Goal: Understand process/instructions: Learn about a topic

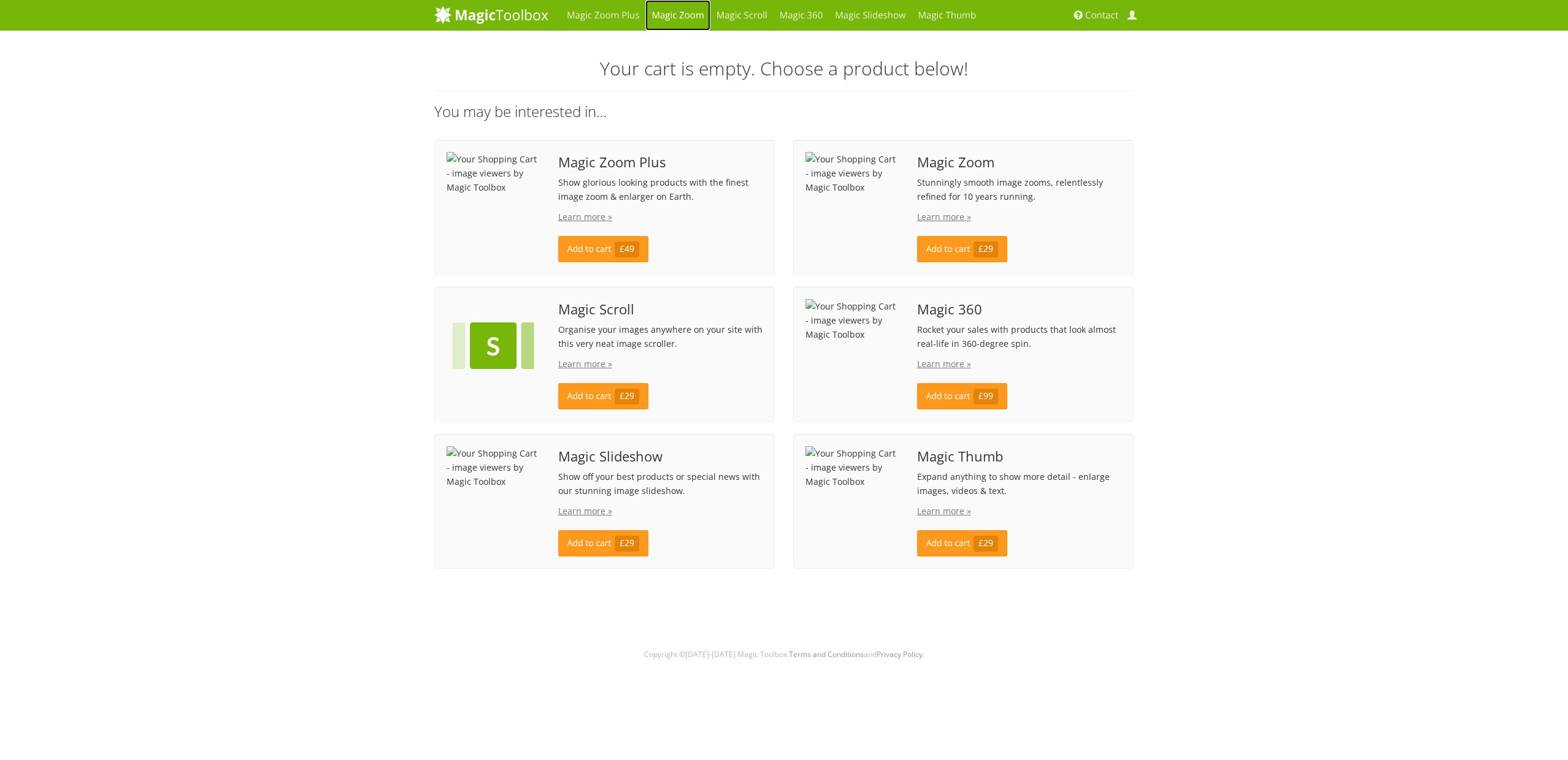
click at [676, 15] on link "Magic Zoom" at bounding box center [677, 15] width 64 height 31
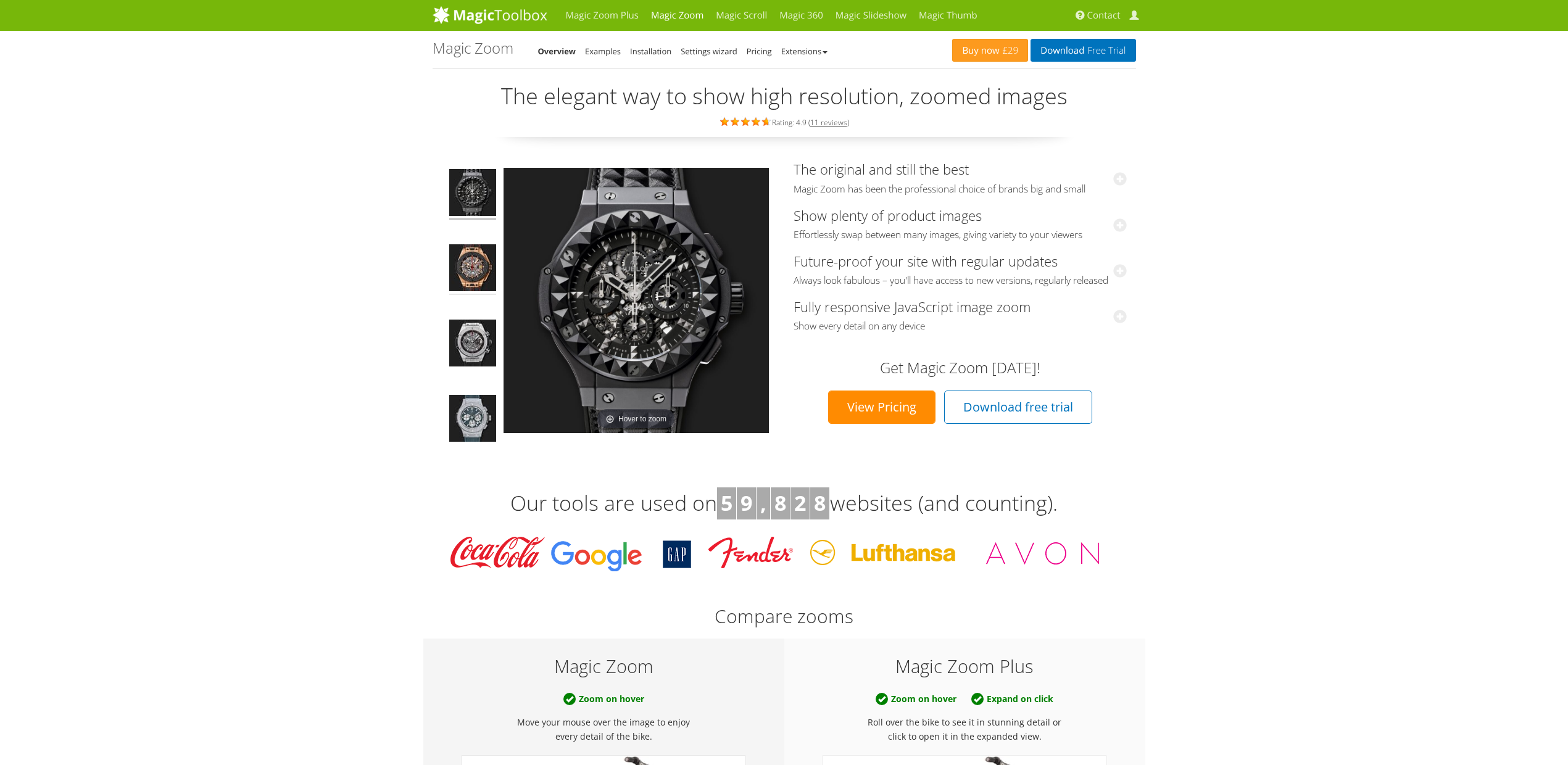
click at [466, 269] on img at bounding box center [473, 270] width 47 height 51
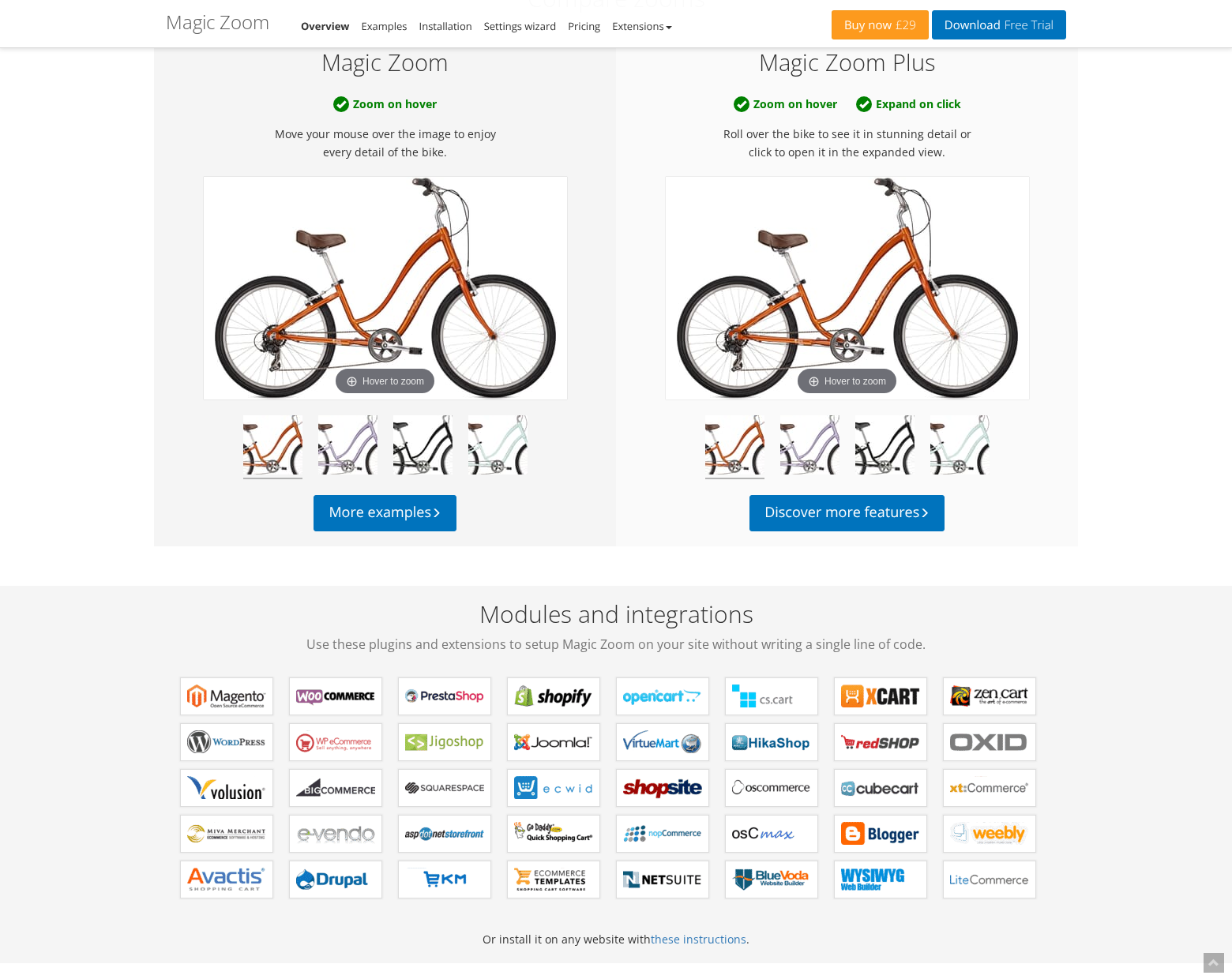
scroll to position [870, 0]
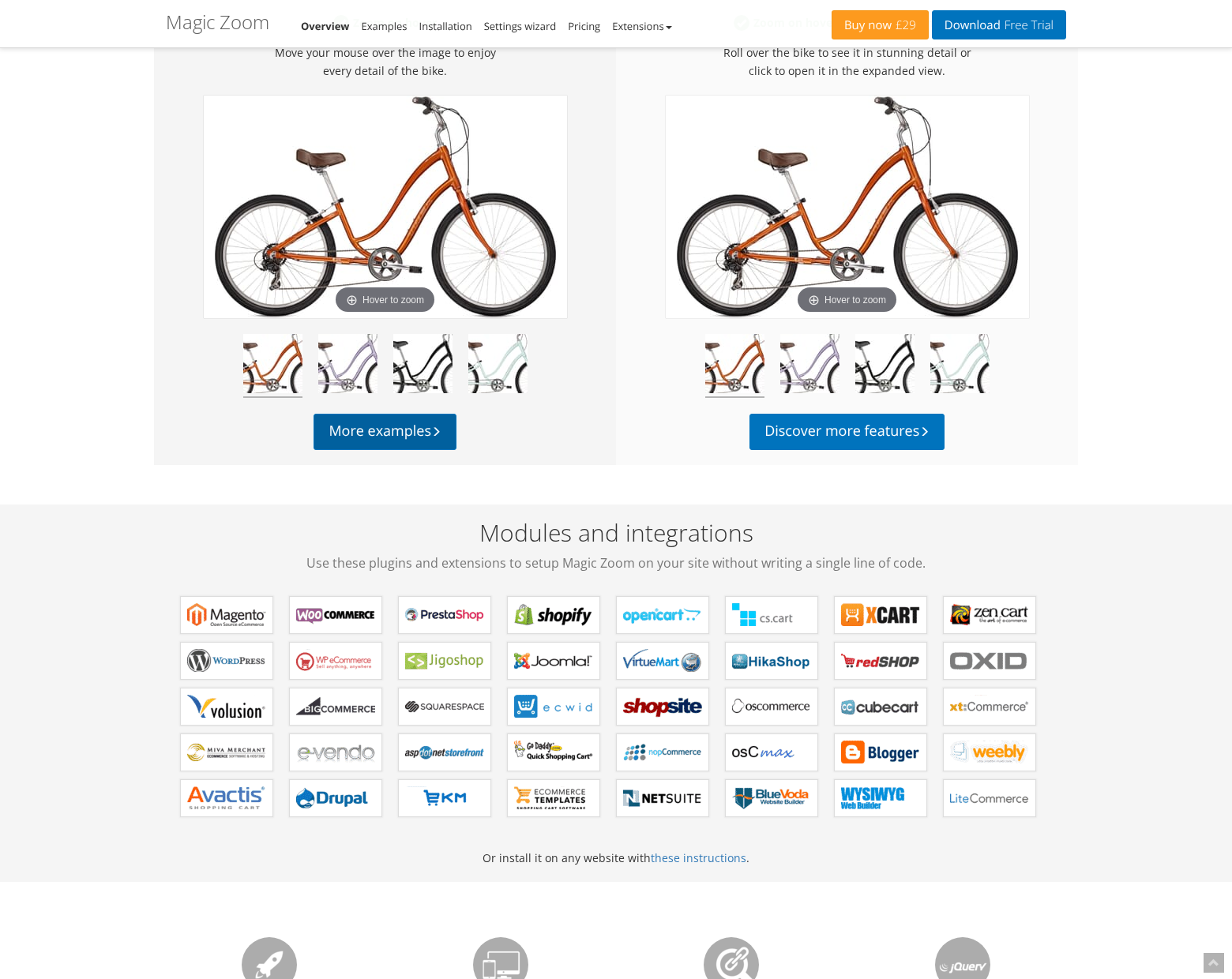
click at [397, 433] on link "More examples" at bounding box center [385, 431] width 142 height 36
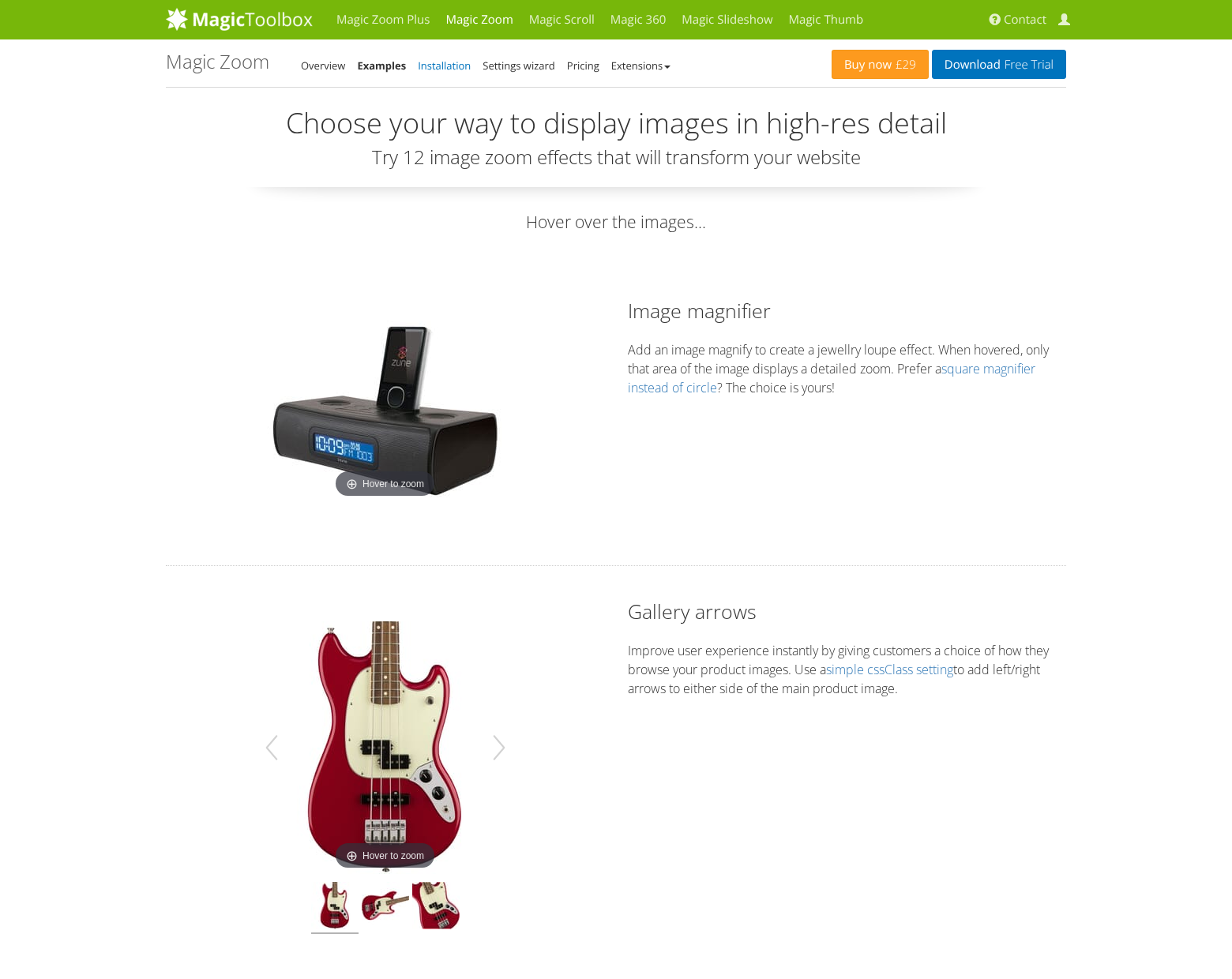
click at [441, 67] on link "Installation" at bounding box center [444, 65] width 53 height 14
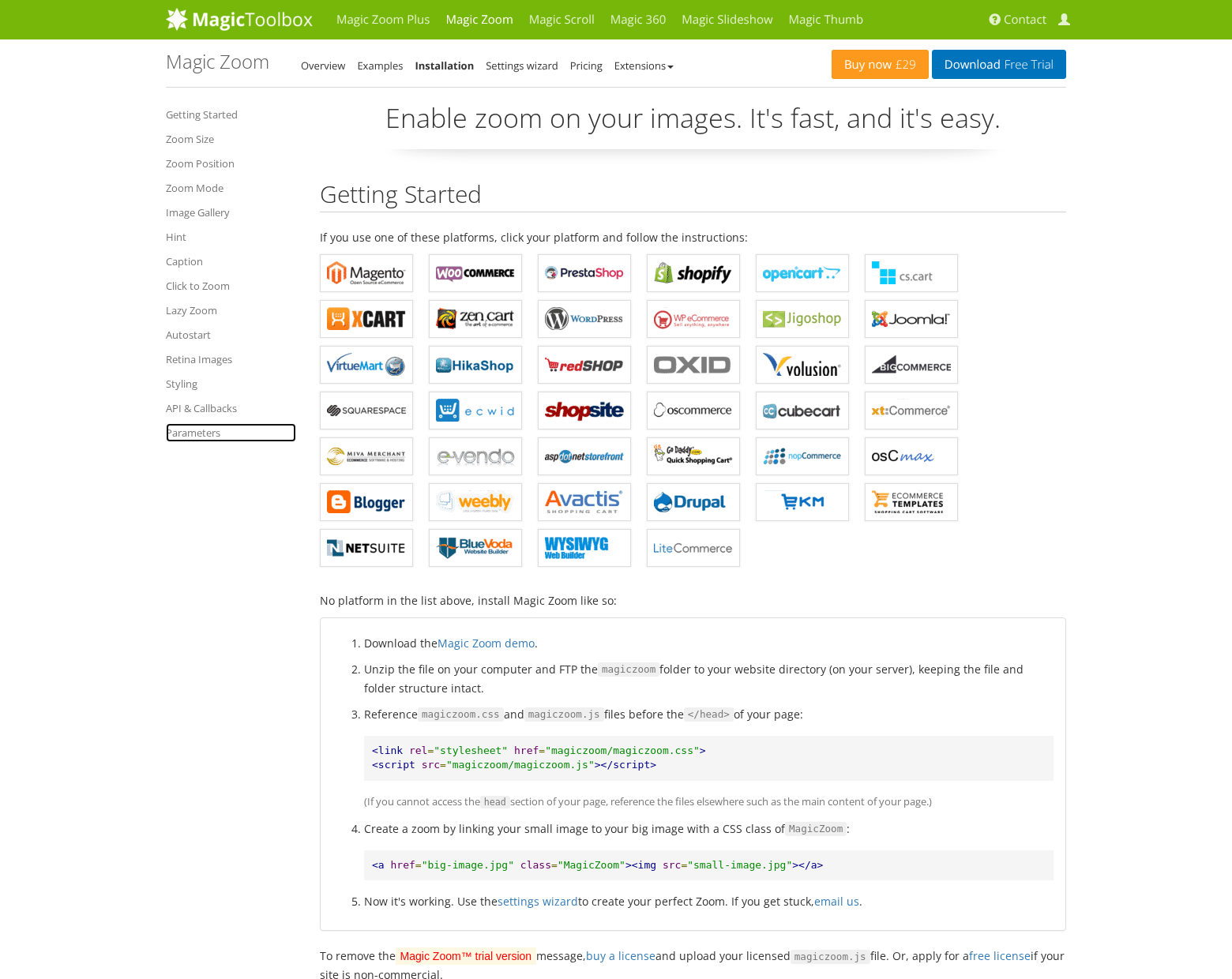
click at [188, 431] on link "Parameters" at bounding box center [231, 433] width 130 height 19
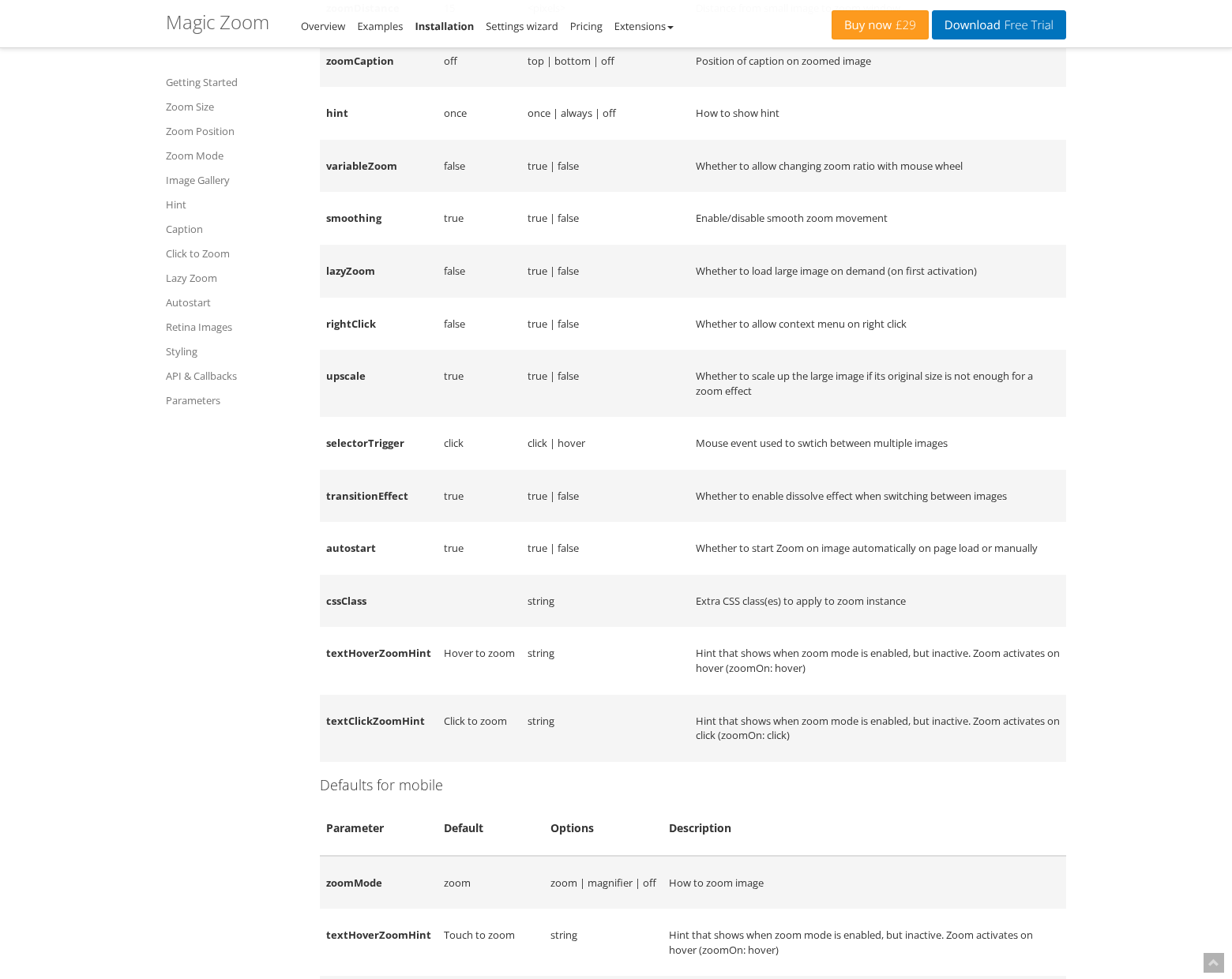
scroll to position [12845, 0]
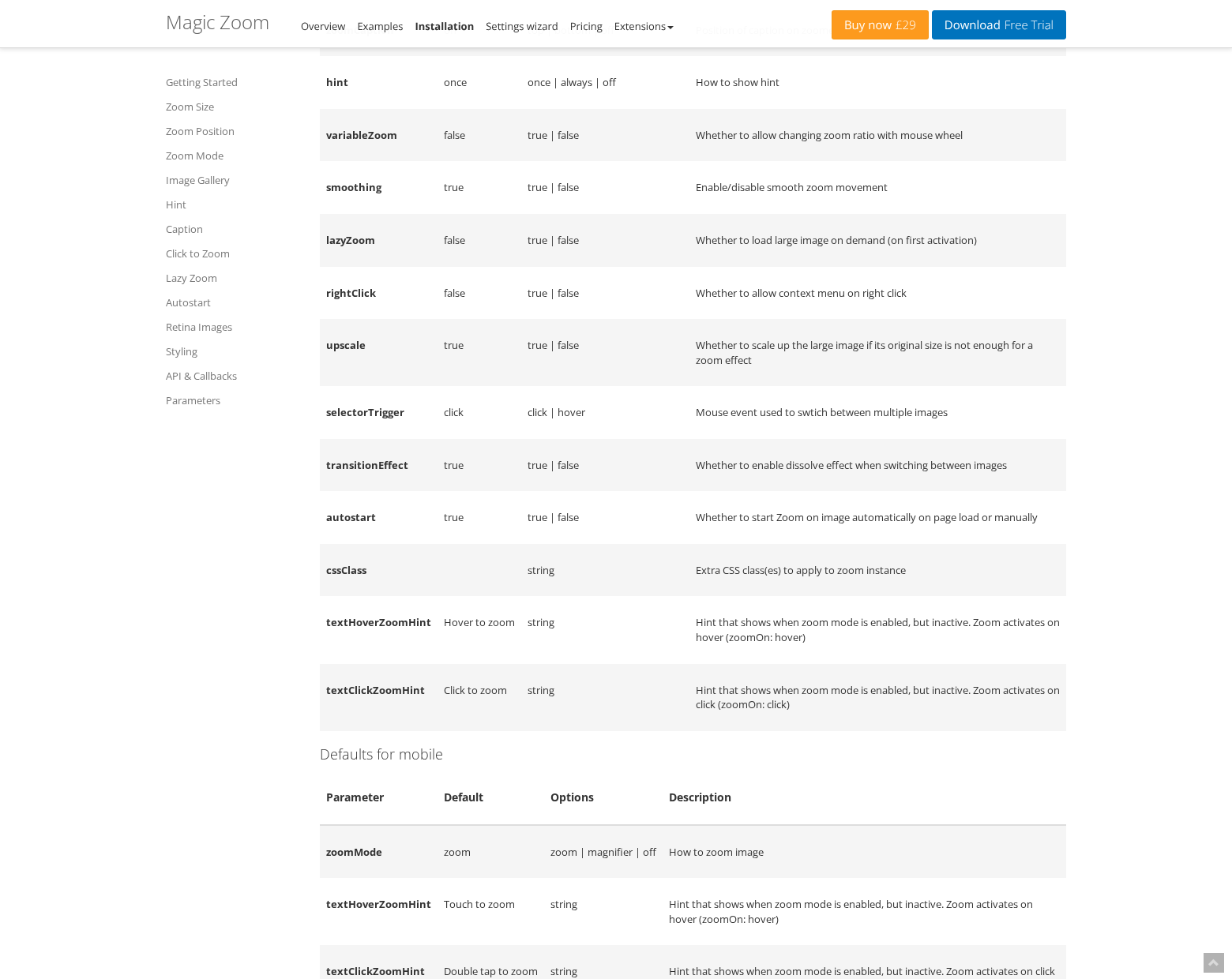
click at [711, 492] on td "Whether to enable dissolve effect when switching between images" at bounding box center [877, 466] width 377 height 53
drag, startPoint x: 711, startPoint y: 556, endPoint x: 1011, endPoint y: 559, distance: 300.0
click at [1011, 492] on td "Whether to enable dissolve effect when switching between images" at bounding box center [877, 466] width 377 height 53
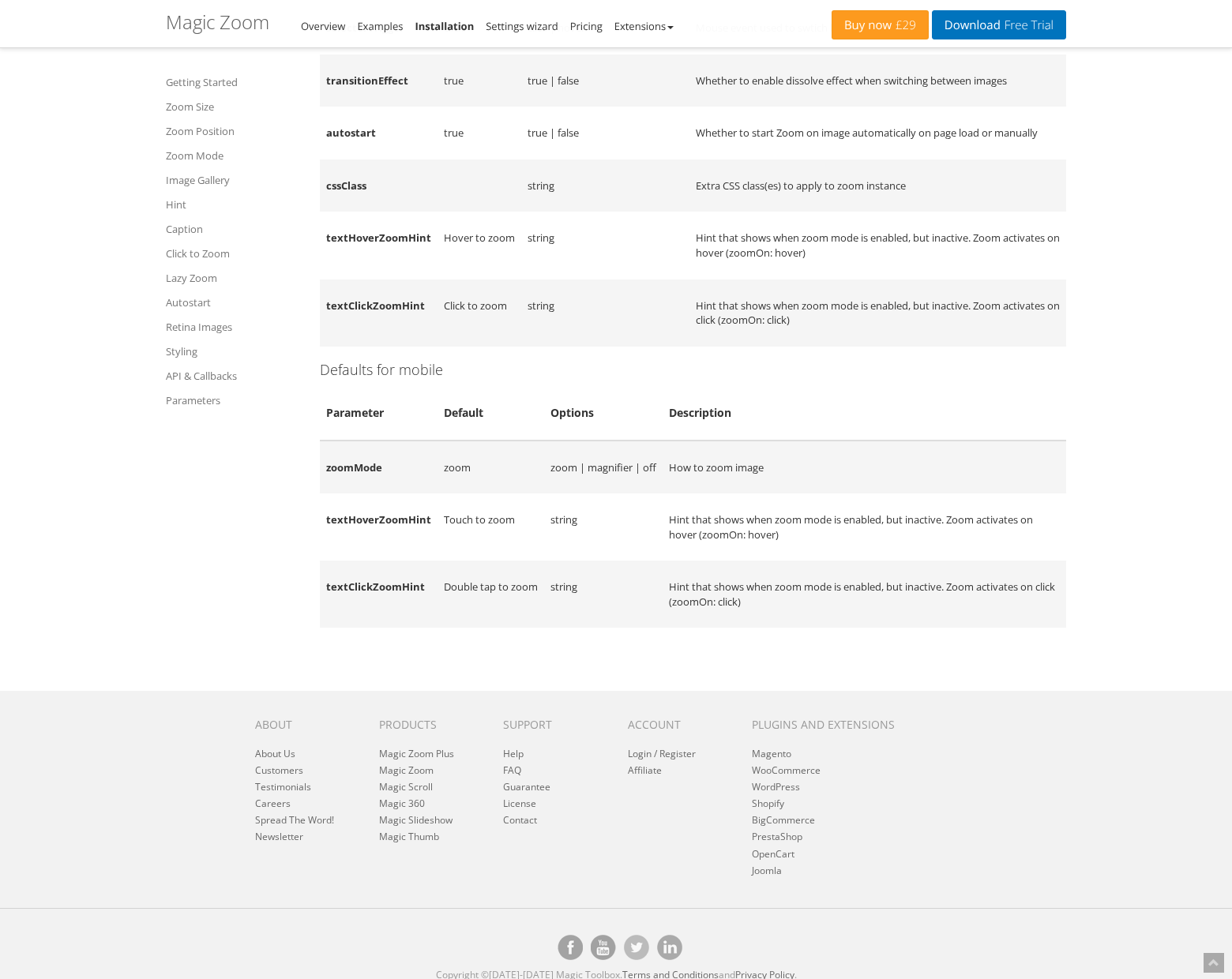
scroll to position [8635, 0]
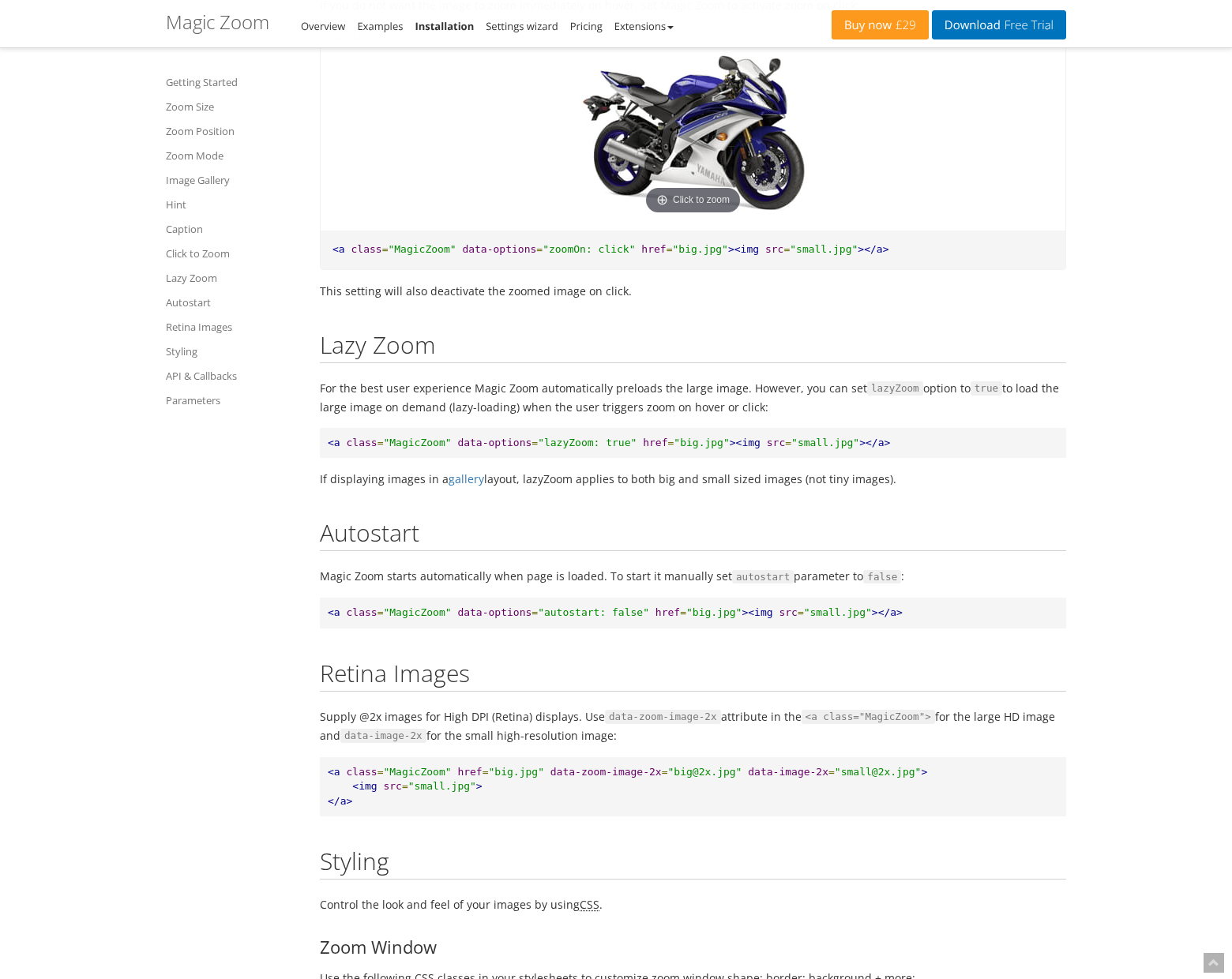
click at [360, 459] on pre "<a class = "MagicZoom" data-options = "lazyZoom: true" href = "big.jpg" ><img s…" at bounding box center [692, 443] width 746 height 31
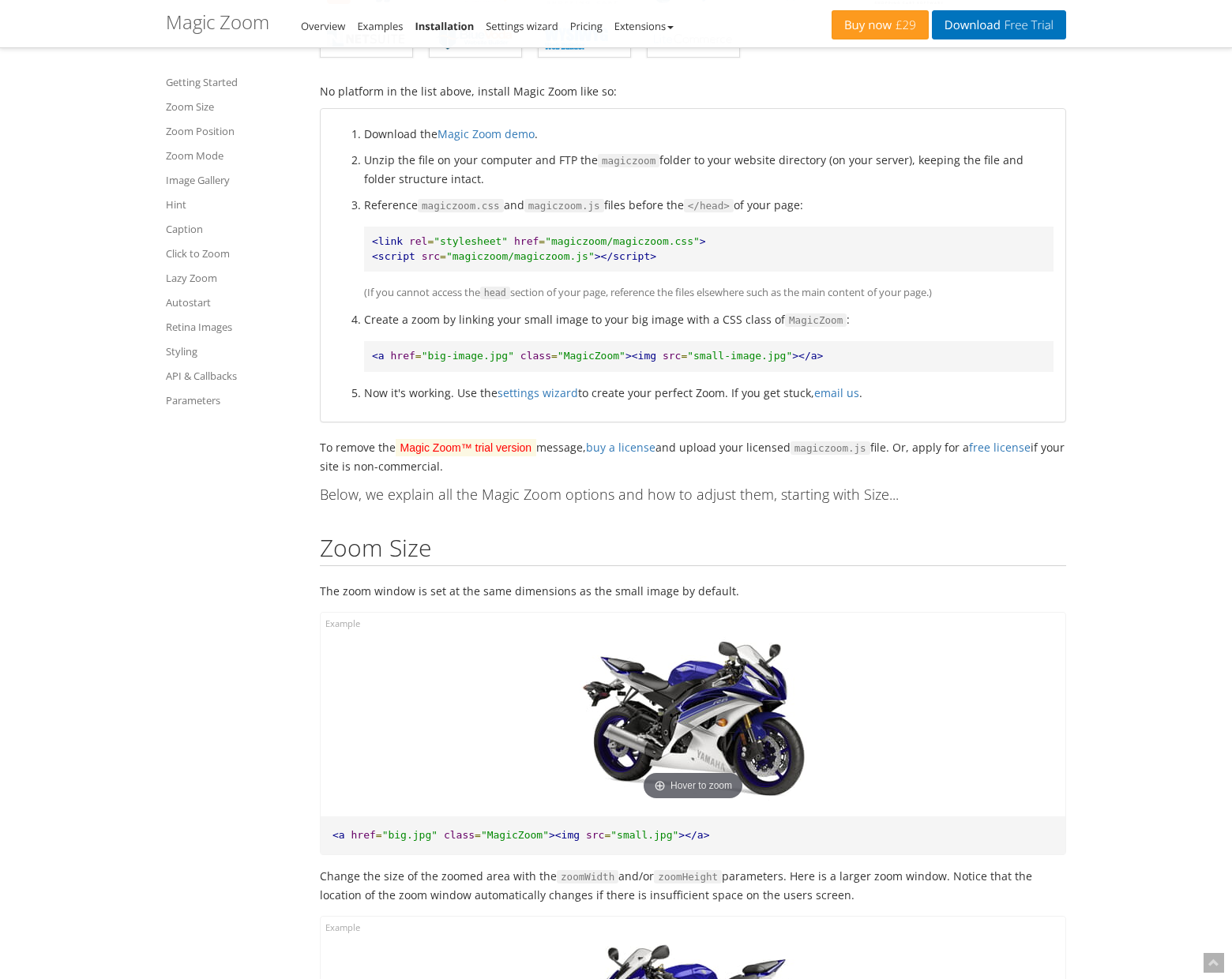
scroll to position [0, 0]
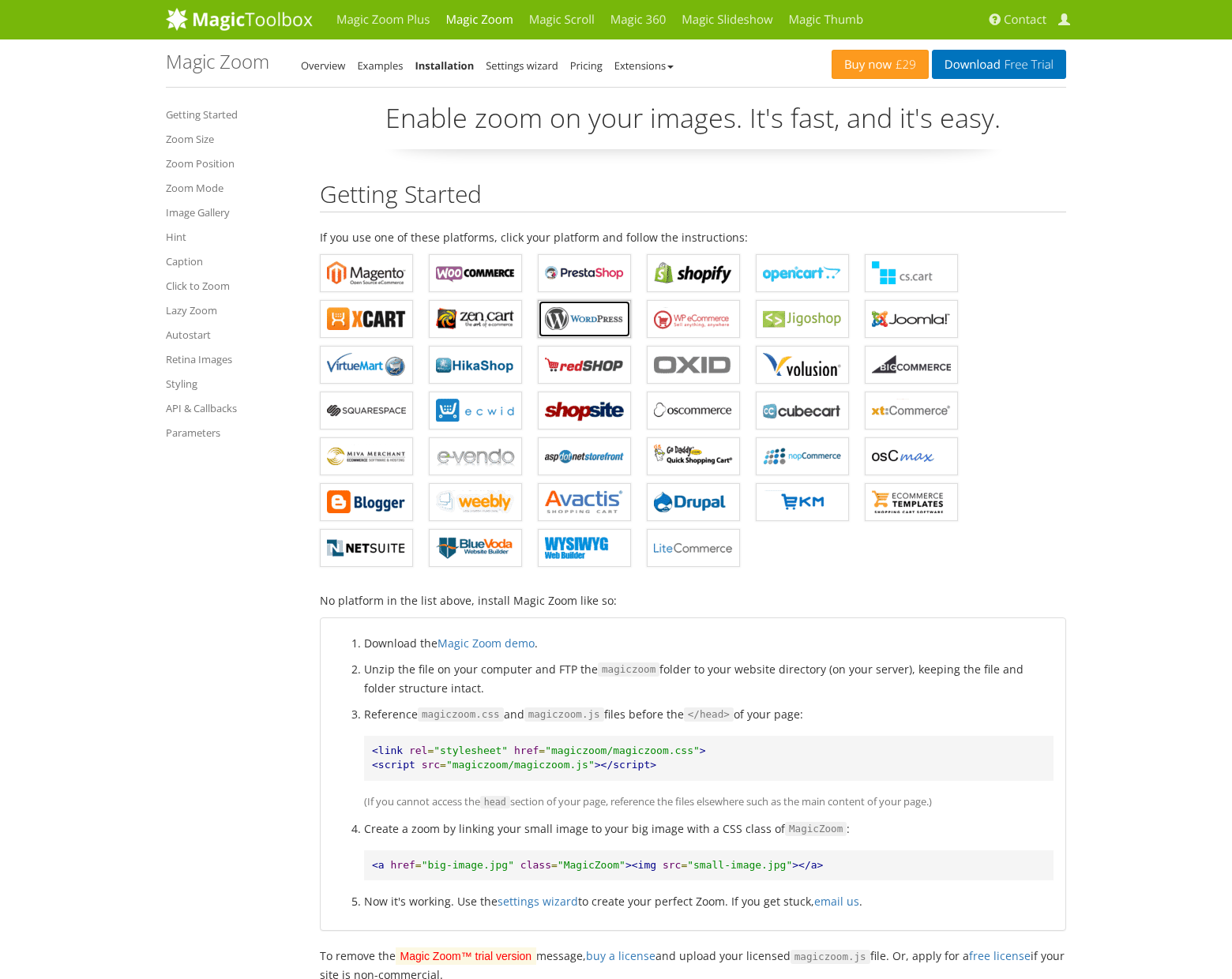
click at [590, 319] on b "Magic Zoom for WordPress" at bounding box center [584, 319] width 79 height 24
click at [382, 279] on b "Magic Zoom for Magento" at bounding box center [366, 272] width 79 height 24
click at [539, 68] on link "Settings wizard" at bounding box center [522, 65] width 73 height 14
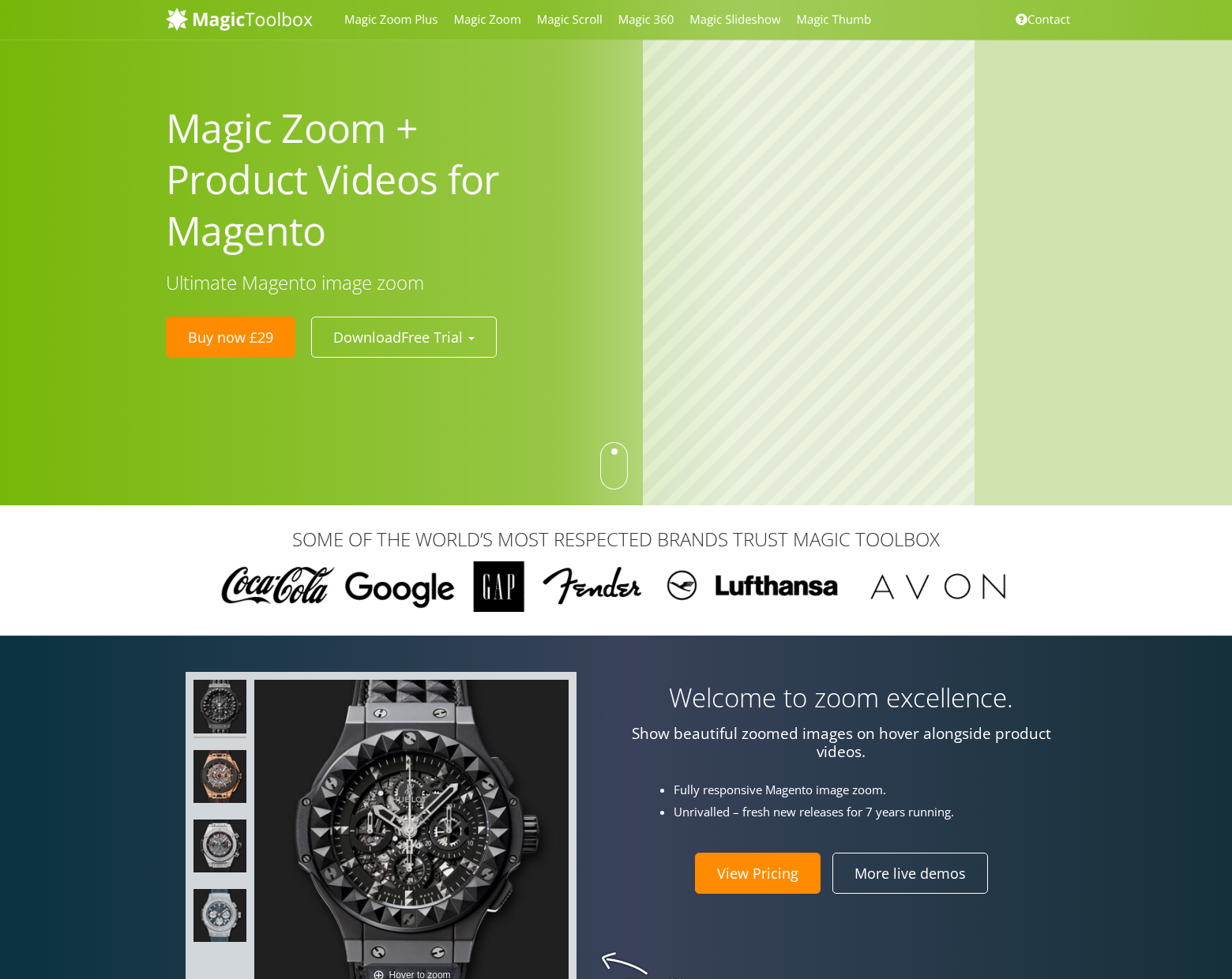
click at [610, 467] on div at bounding box center [613, 466] width 27 height 47
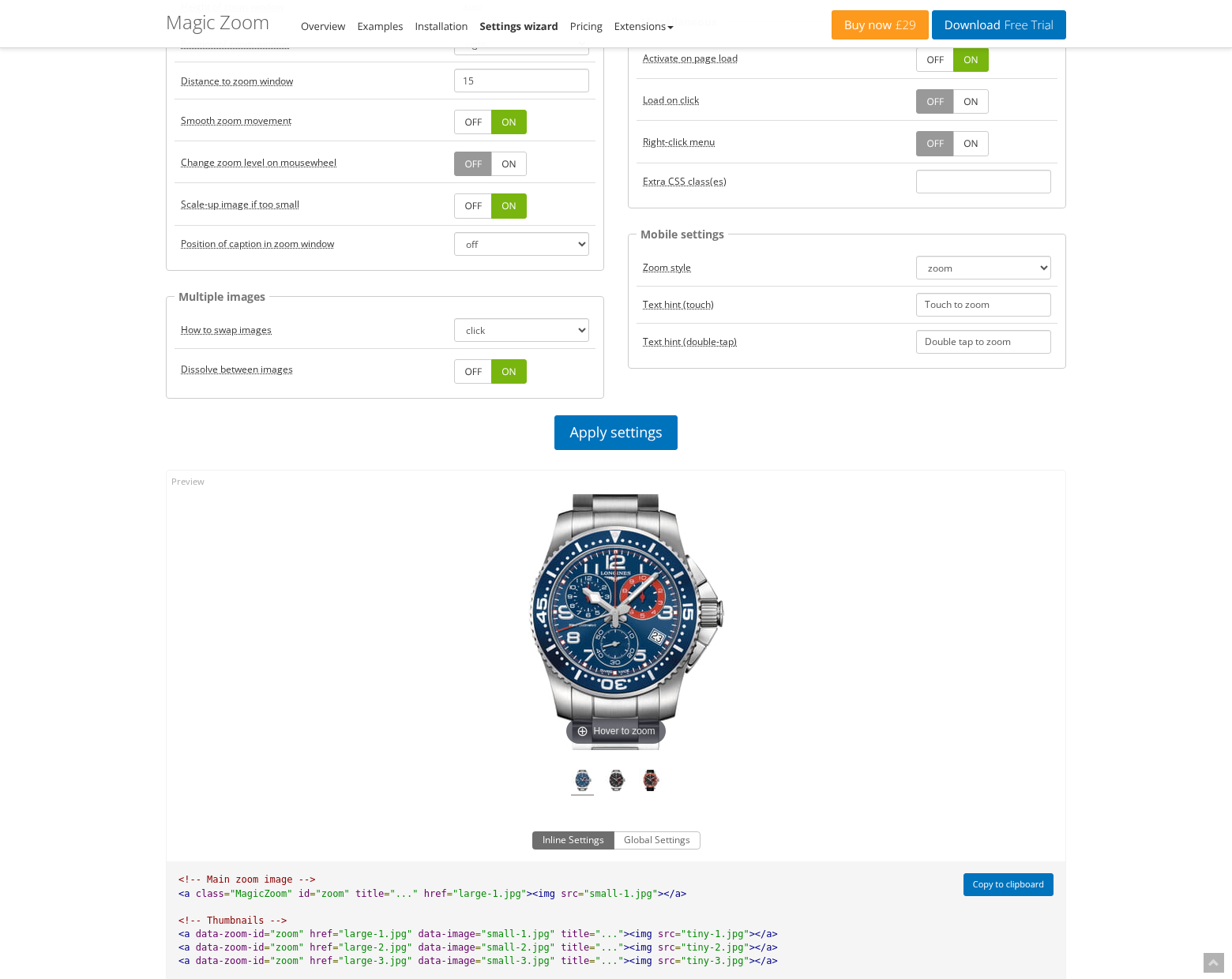
scroll to position [401, 0]
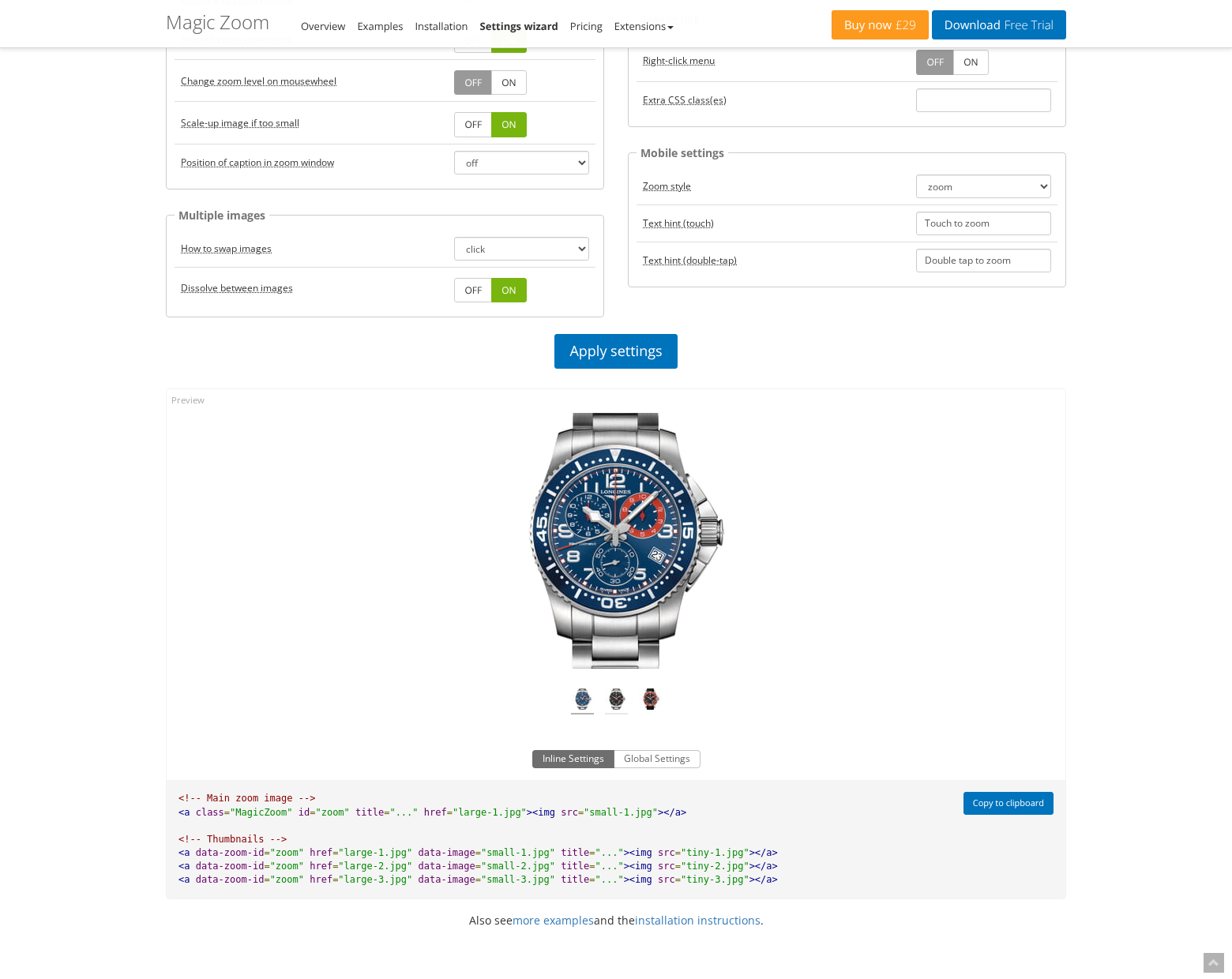
click at [620, 703] on img at bounding box center [616, 702] width 23 height 26
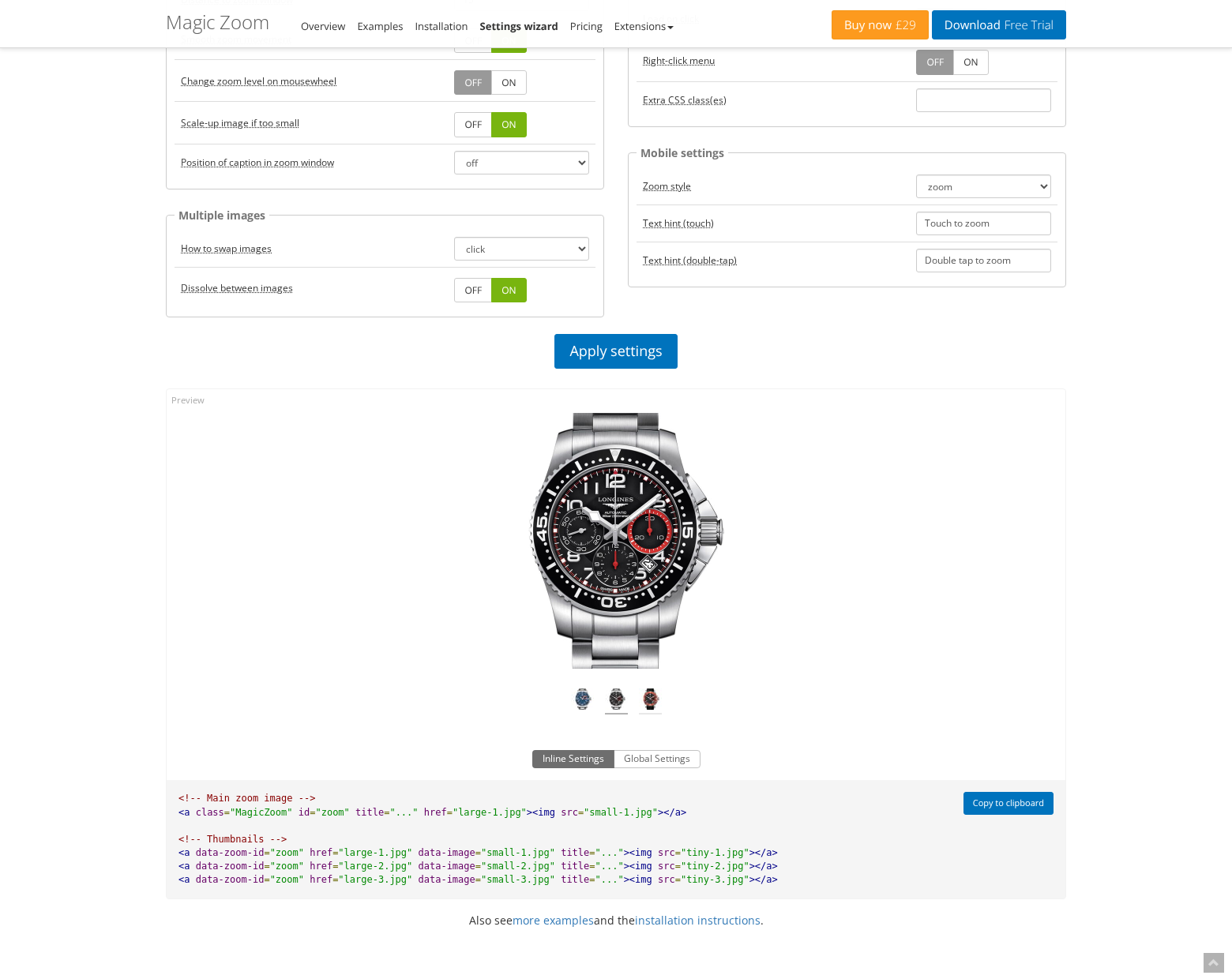
click at [662, 706] on img at bounding box center [650, 702] width 23 height 26
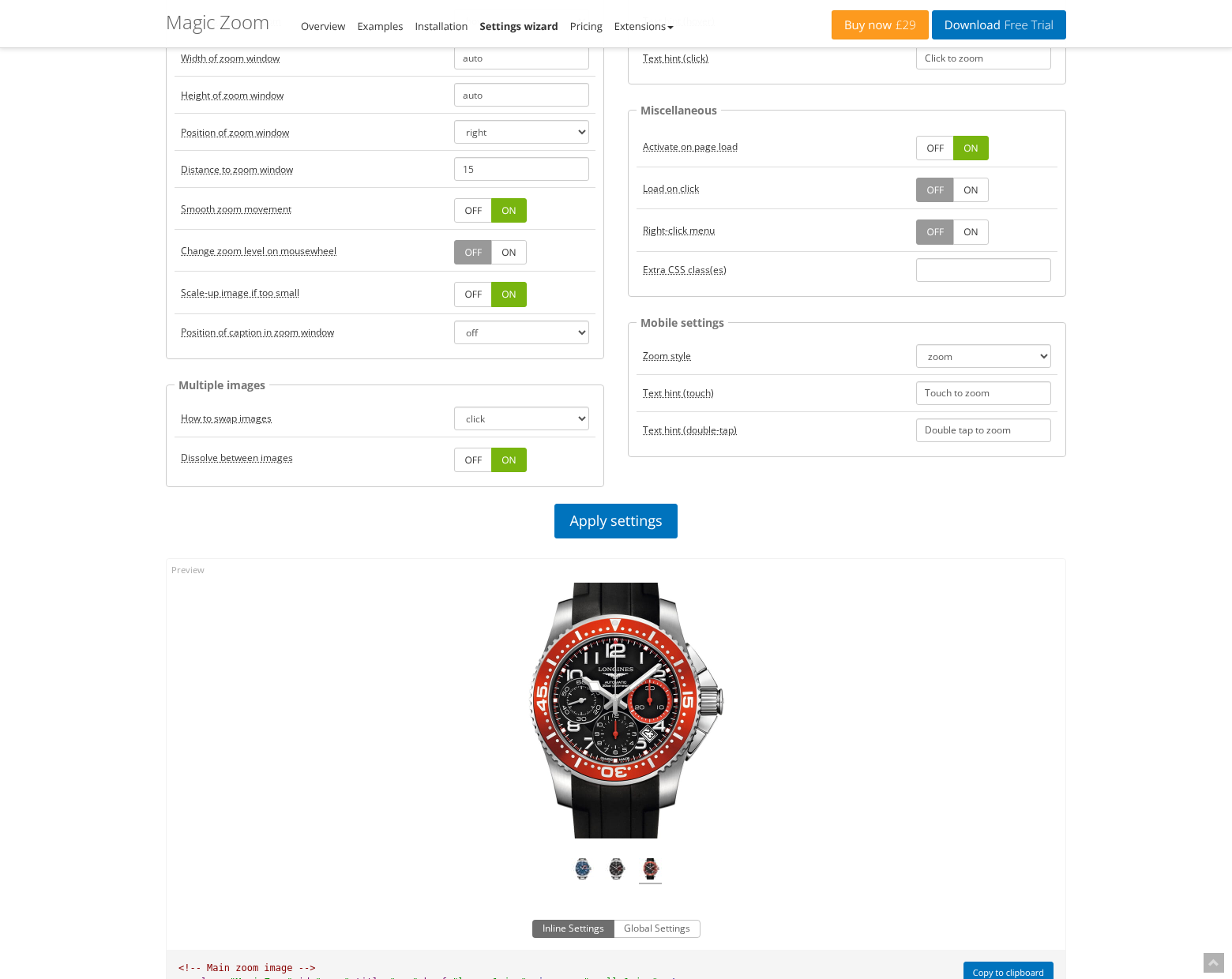
scroll to position [0, 0]
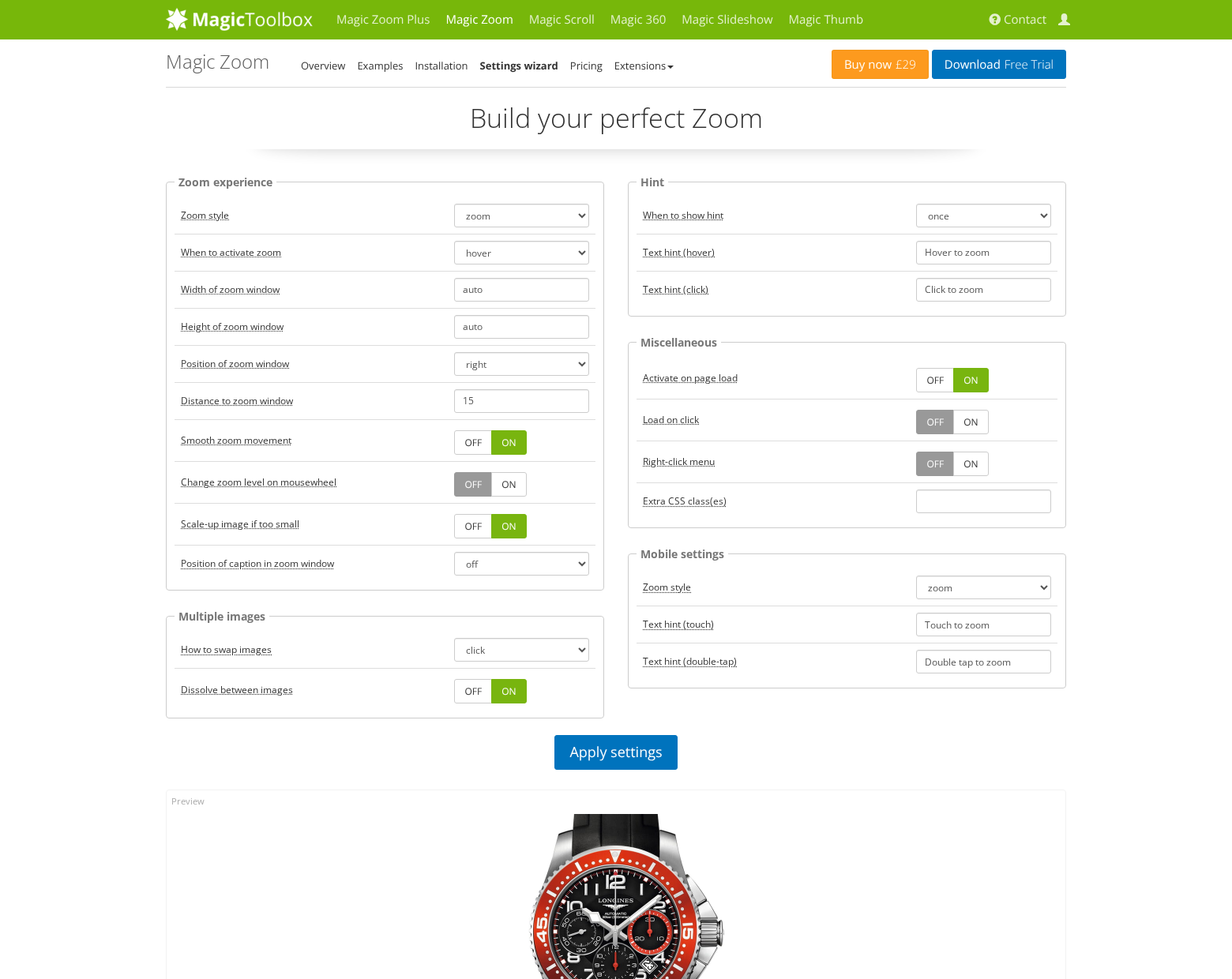
click at [102, 526] on div "Magic Zoom Plus Magic Zoom Magic Scroll Magic 360 Magic Slideshow Magic Thumb C…" at bounding box center [616, 843] width 1232 height 1686
click at [525, 368] on select "right left top bottom inner" at bounding box center [522, 364] width 135 height 24
click at [454, 352] on select "right left top bottom inner" at bounding box center [522, 364] width 135 height 24
click at [977, 219] on select "once always off" at bounding box center [983, 215] width 135 height 24
click at [777, 257] on td "Text hint (hover)" at bounding box center [772, 252] width 273 height 37
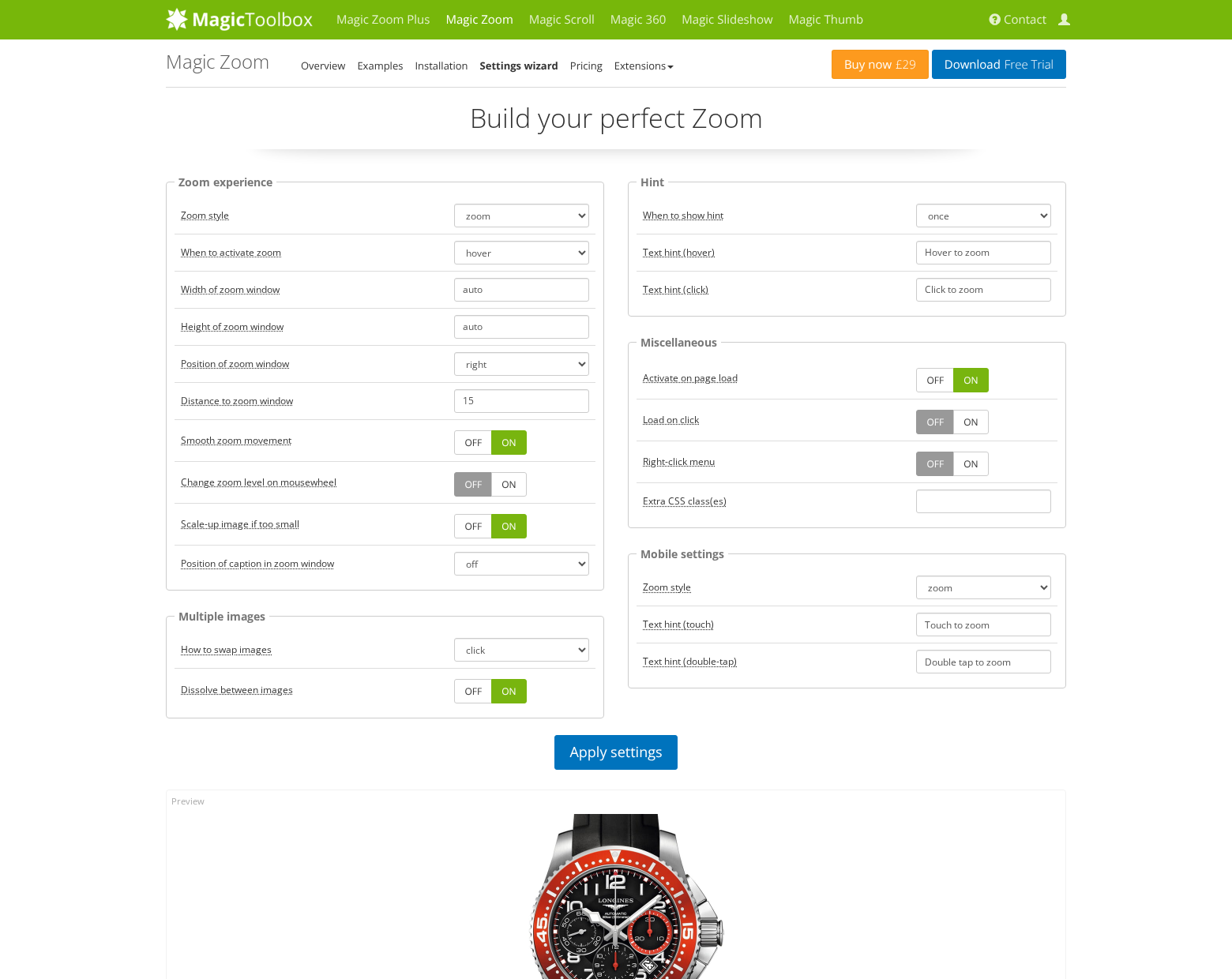
click at [772, 311] on fieldset "Hint When to show hint once always off Text hint (hover) Hover to zoom Text hin…" at bounding box center [846, 245] width 438 height 144
click at [384, 26] on link "Magic Zoom Plus" at bounding box center [383, 19] width 109 height 40
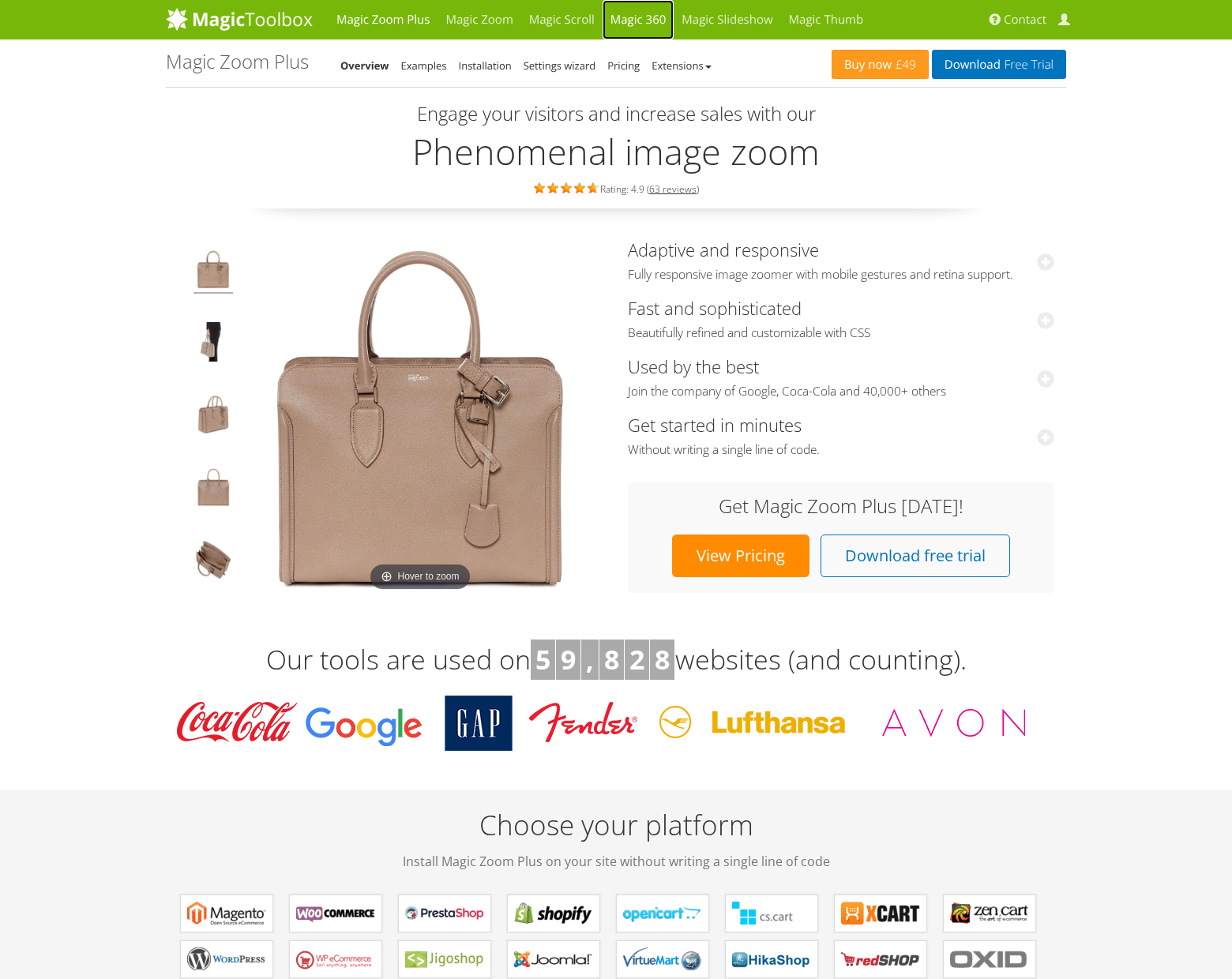
click at [639, 22] on link "Magic 360" at bounding box center [639, 19] width 72 height 40
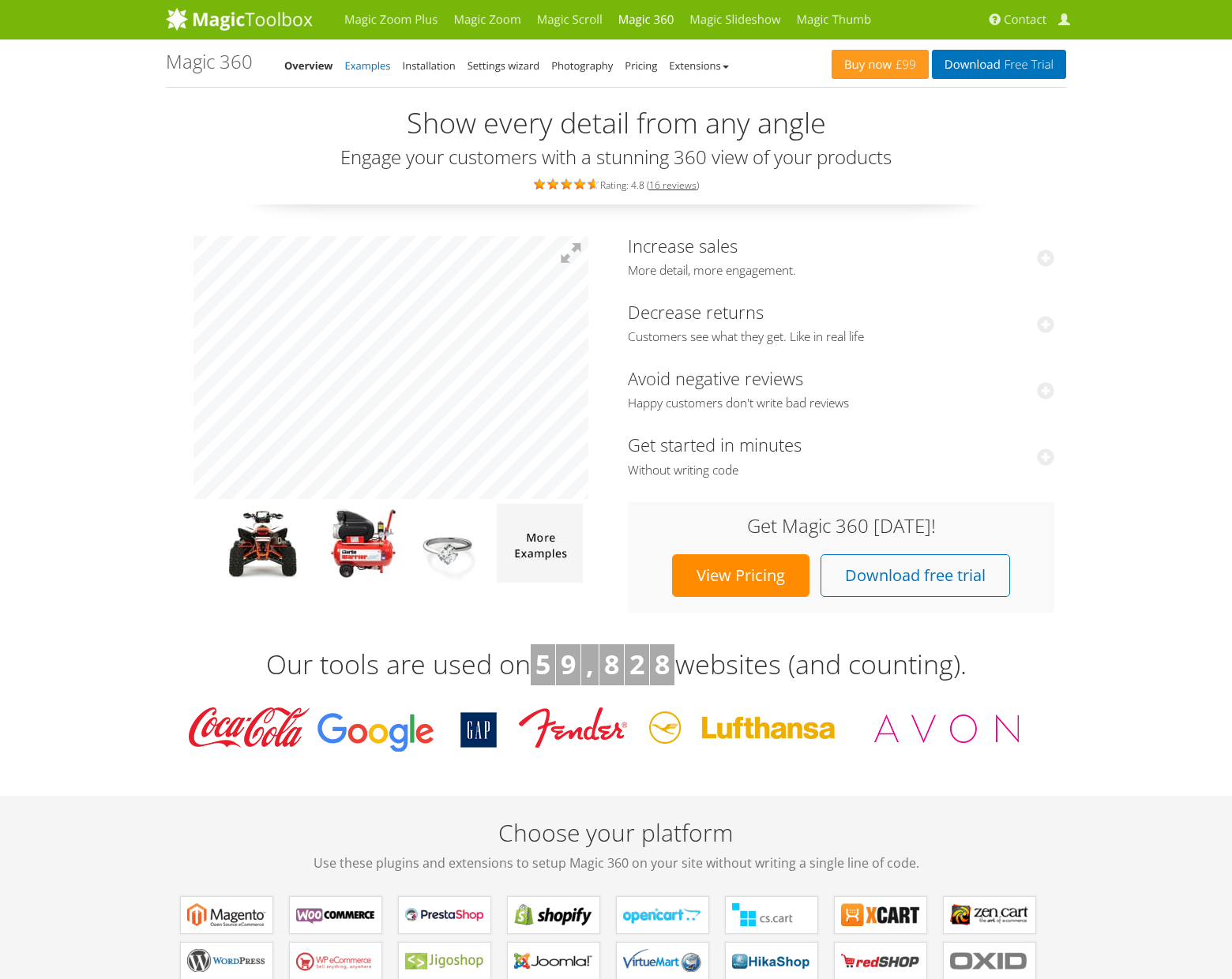
click at [373, 65] on link "Examples" at bounding box center [368, 65] width 46 height 14
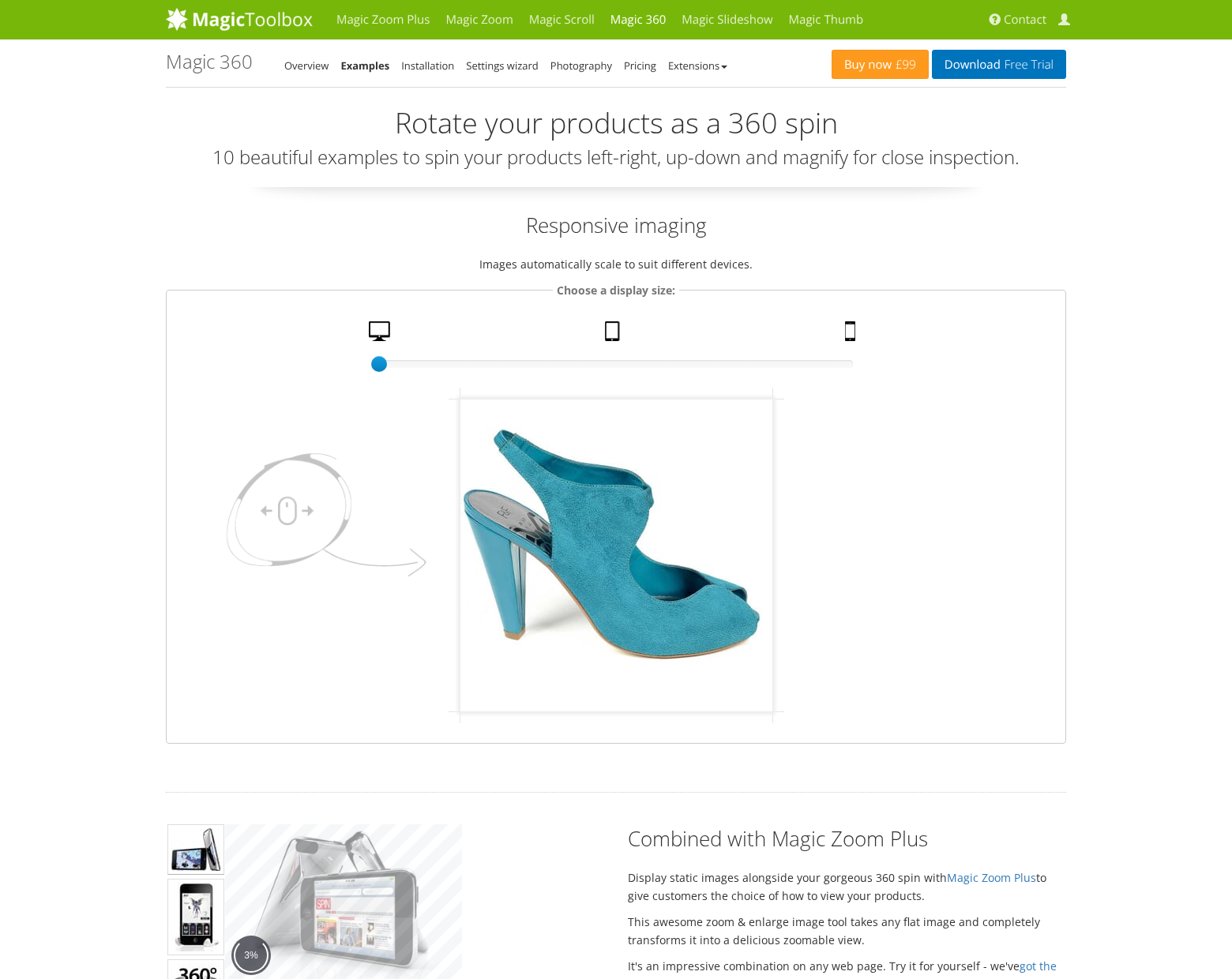
click at [502, 76] on div "Buy now £99 Download Free Trial Magic 360 - Examples Overview Examples Installa…" at bounding box center [616, 63] width 900 height 47
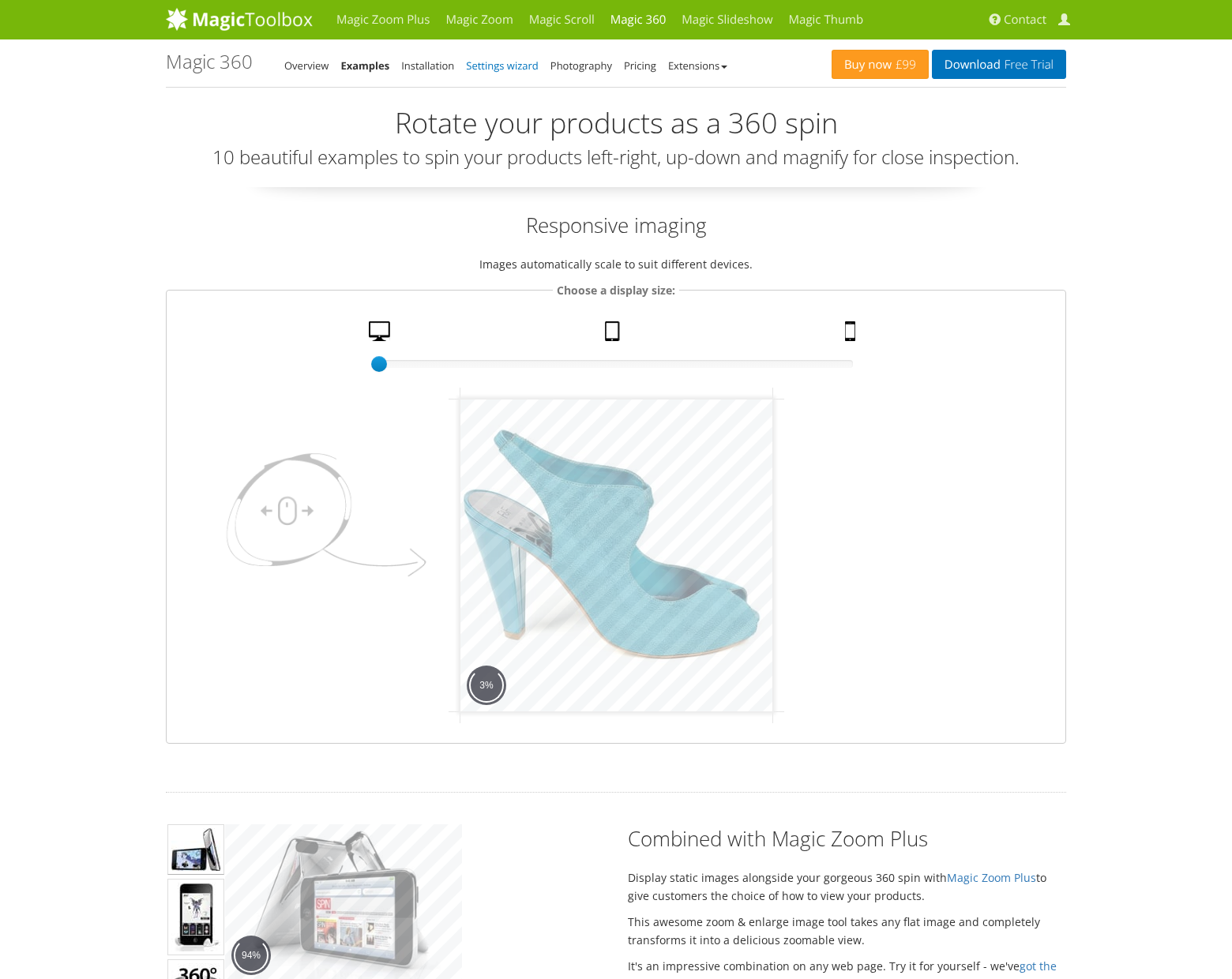
click at [511, 61] on link "Settings wizard" at bounding box center [502, 65] width 73 height 14
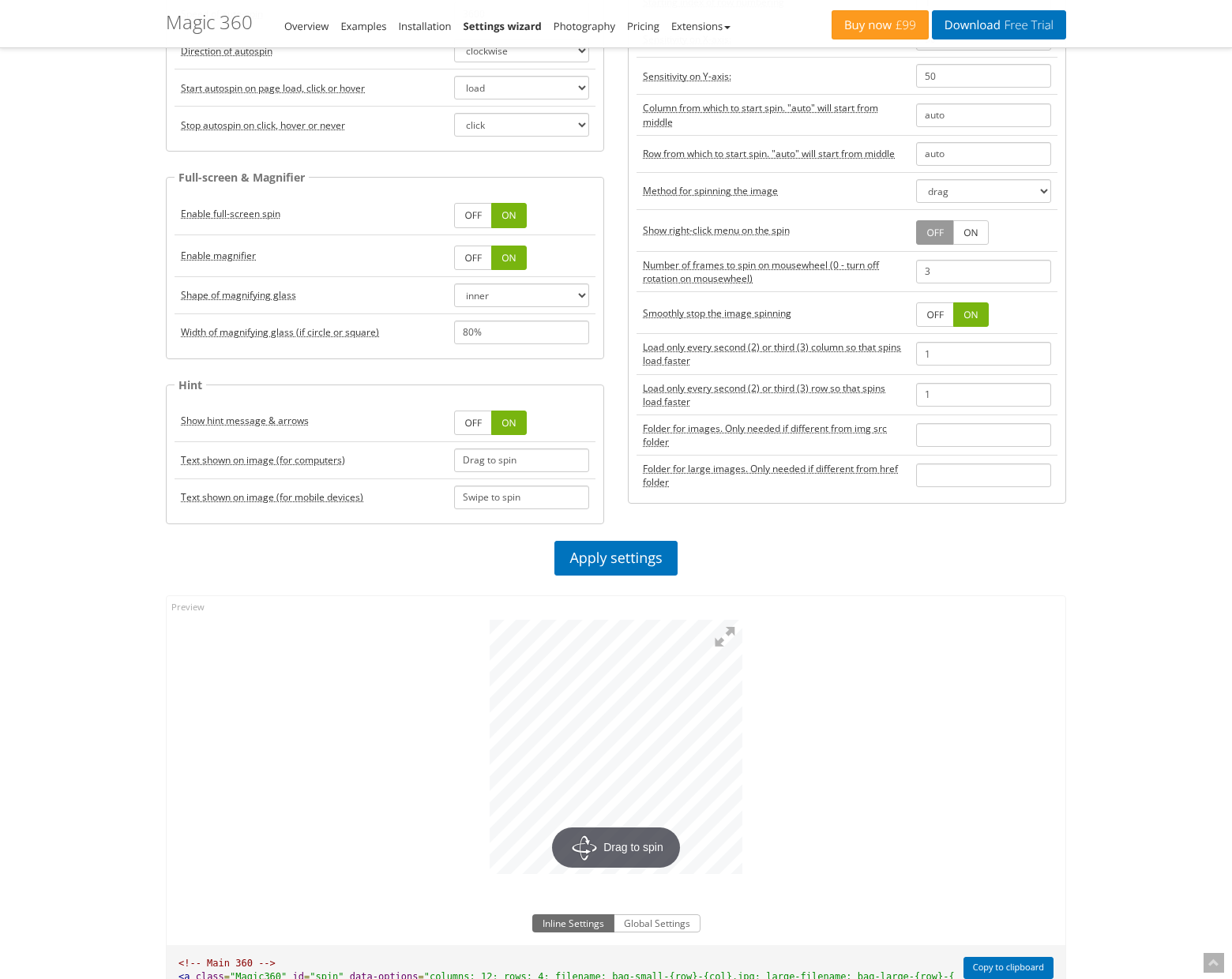
scroll to position [555, 0]
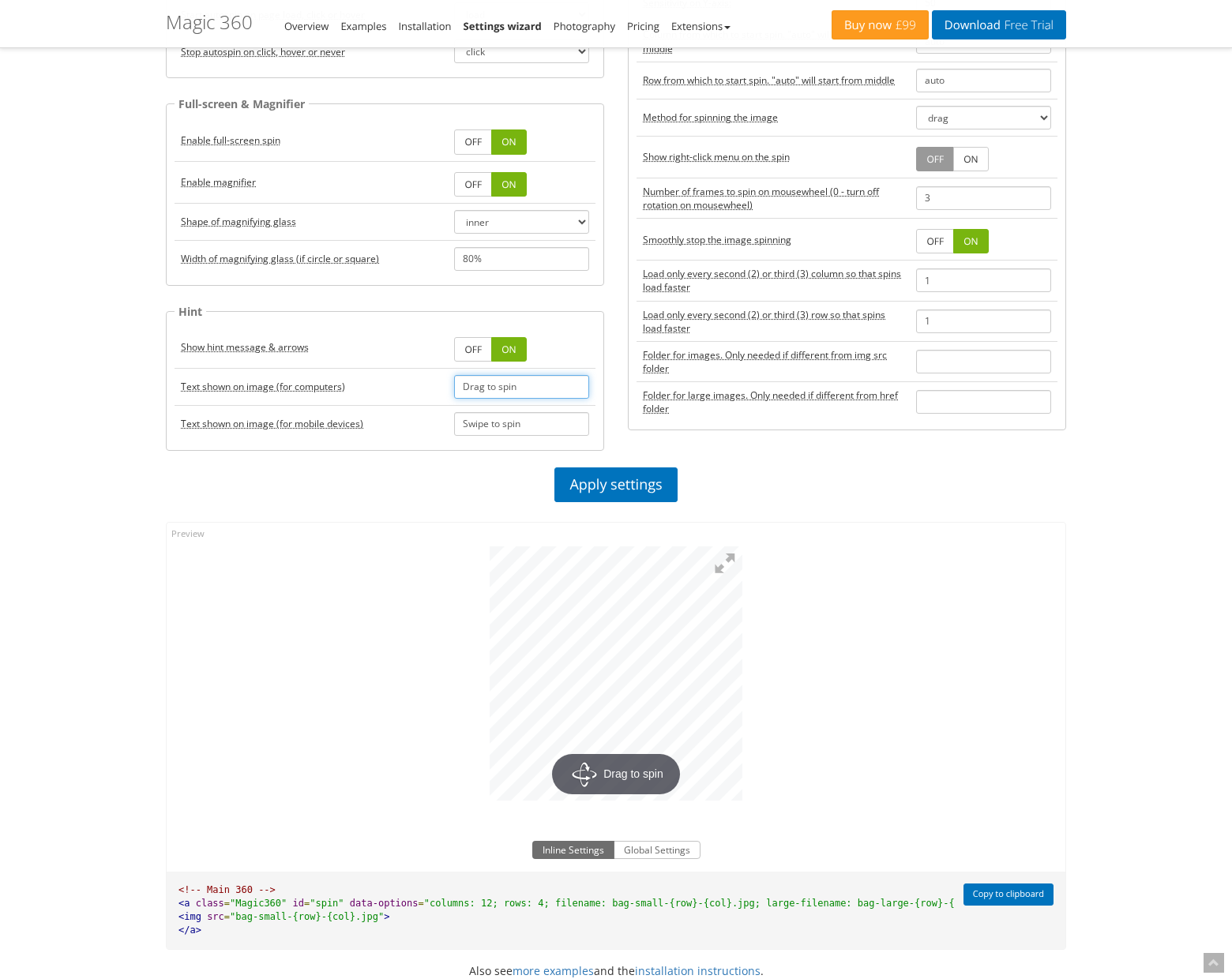
click at [547, 391] on input "Drag to spin" at bounding box center [522, 387] width 135 height 24
click at [617, 476] on link "Apply settings" at bounding box center [615, 485] width 122 height 35
click at [731, 562] on button at bounding box center [725, 564] width 35 height 35
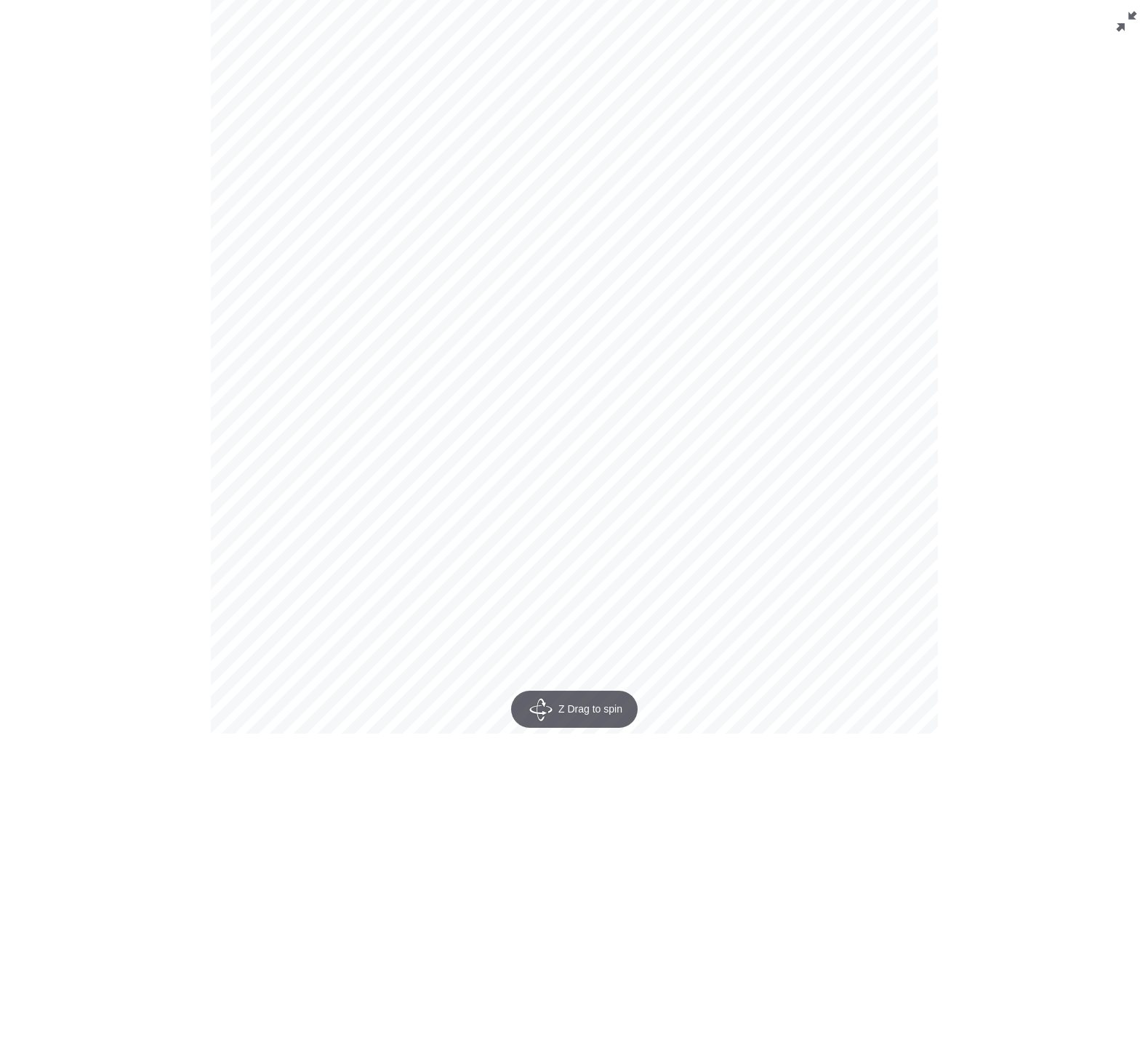
click at [1123, 18] on button at bounding box center [1126, 22] width 44 height 44
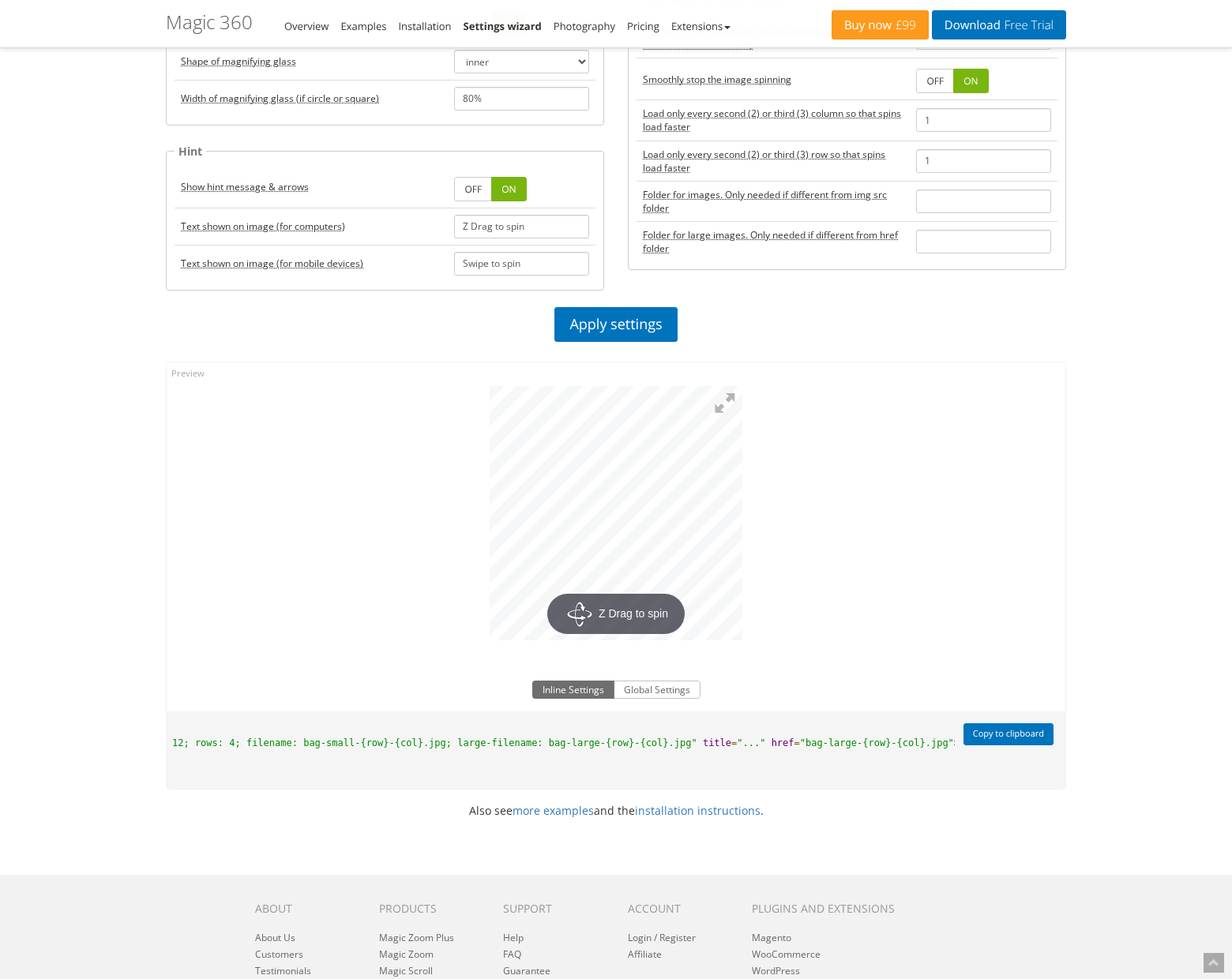
scroll to position [0, 325]
click at [652, 687] on button "Global Settings" at bounding box center [656, 691] width 87 height 19
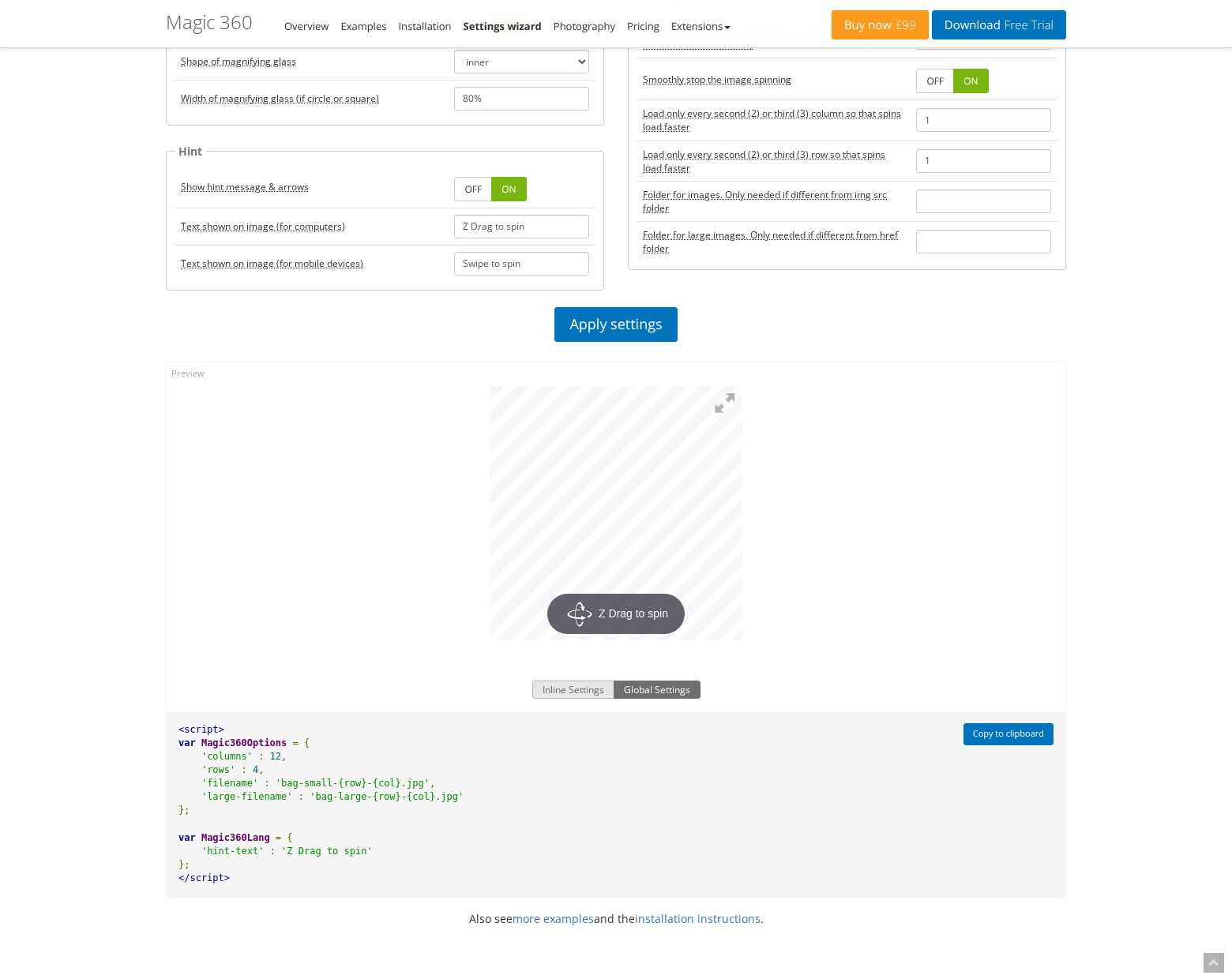
click at [565, 690] on button "Inline Settings" at bounding box center [573, 691] width 82 height 19
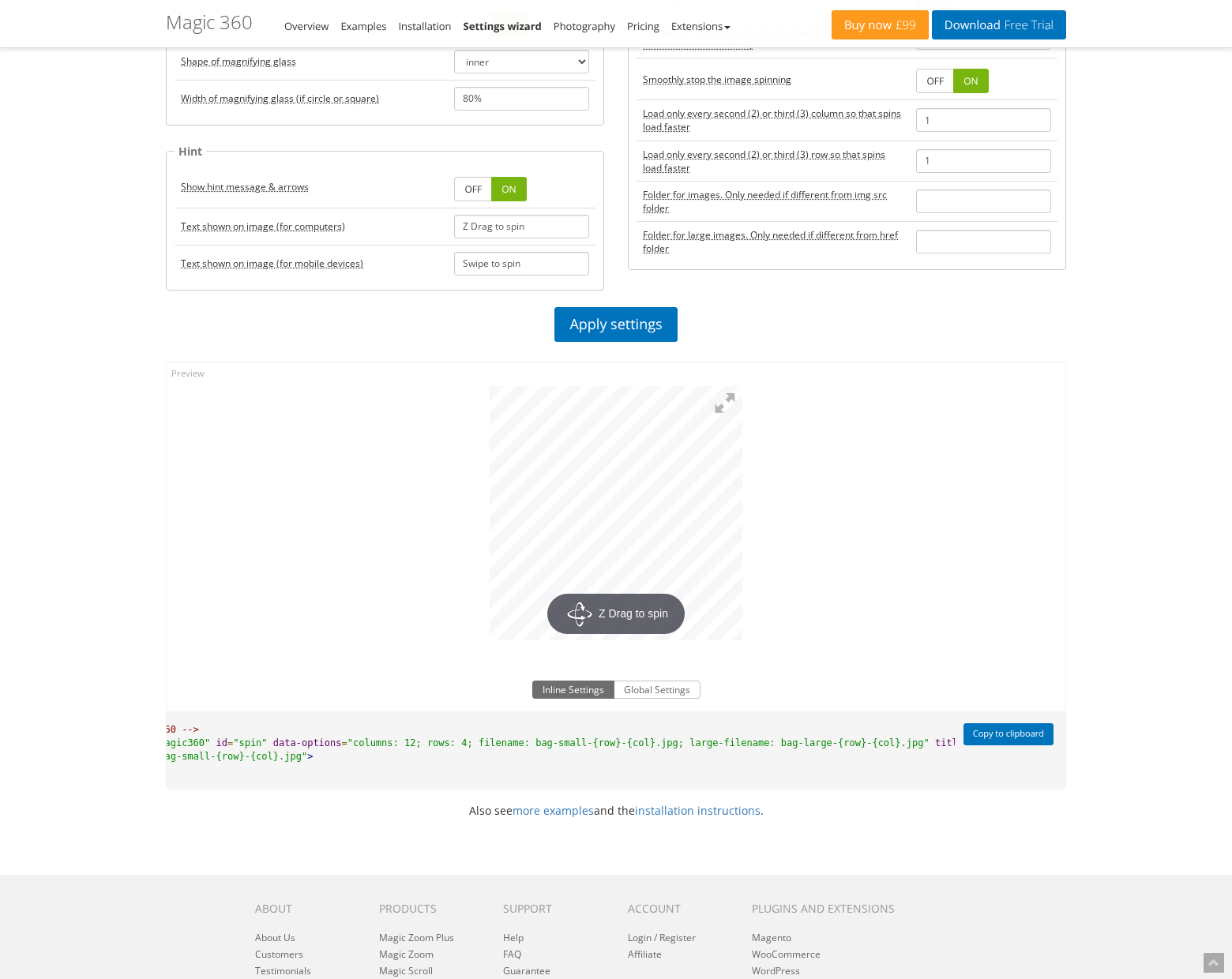
scroll to position [0, 0]
click at [260, 741] on span ""Magic360"" at bounding box center [257, 743] width 57 height 11
drag, startPoint x: 260, startPoint y: 741, endPoint x: 505, endPoint y: 743, distance: 245.0
click at [505, 743] on pre "<!-- Main 360 --> <a class = "Magic360" id = "spin" data-options = "columns: 12…" at bounding box center [561, 751] width 788 height 78
click at [505, 743] on span ""columns: 12; rows: 4; filename: bag-small-{row}-{col}.jpg; large-filename: bag…" at bounding box center [715, 743] width 582 height 11
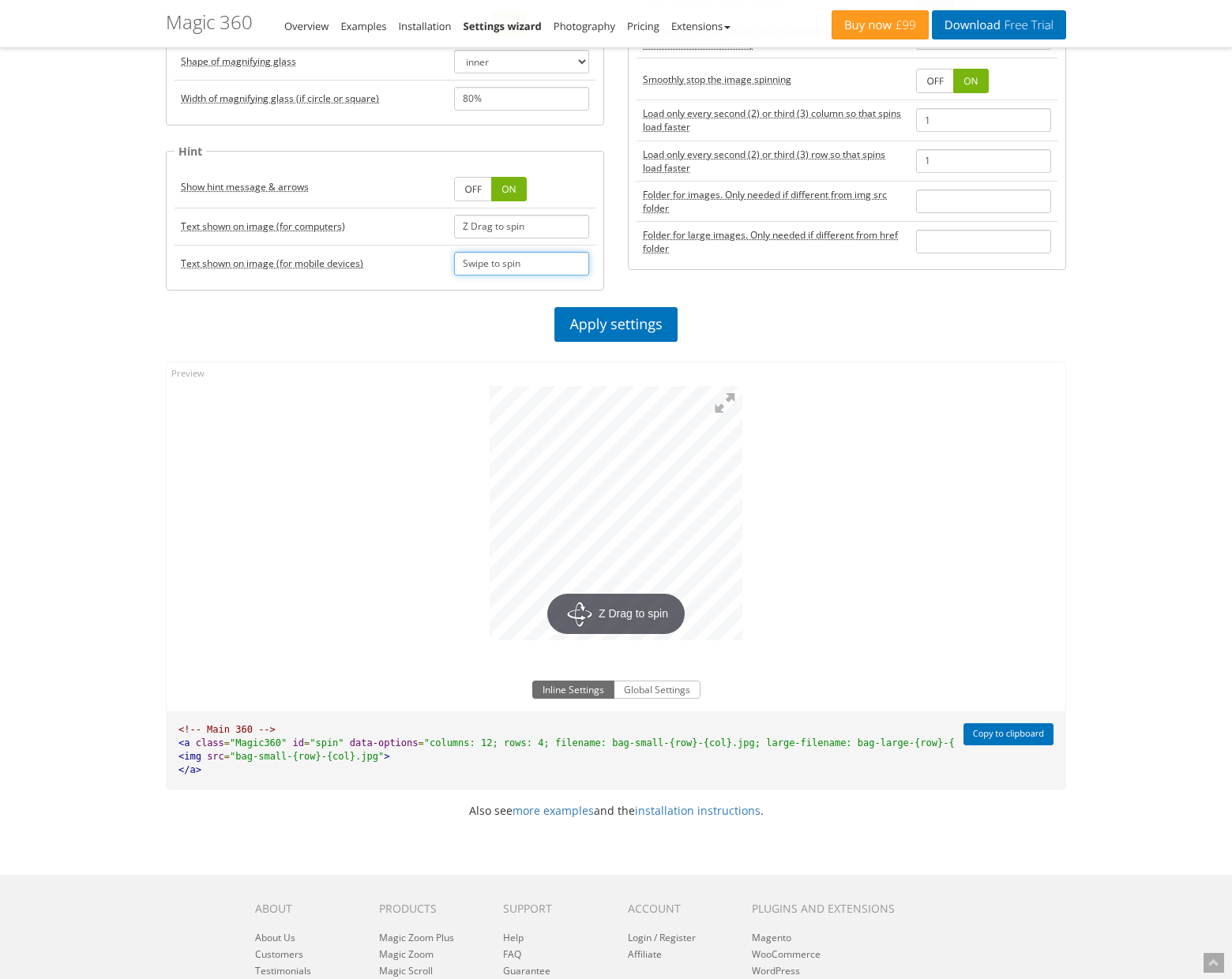
click at [523, 263] on input "Swipe to spin" at bounding box center [522, 264] width 135 height 24
click at [614, 333] on link "Apply settings" at bounding box center [615, 325] width 122 height 35
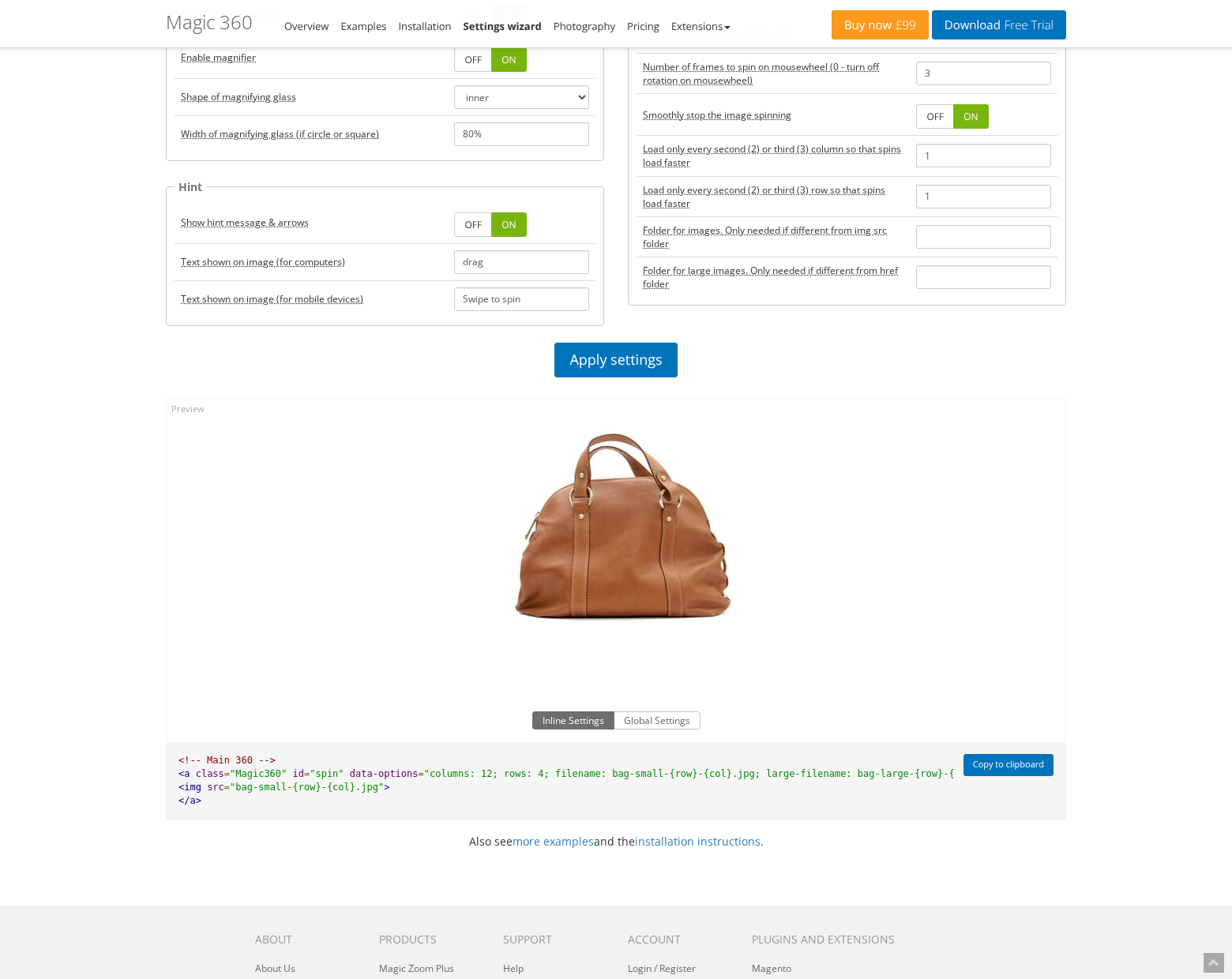
scroll to position [715, 0]
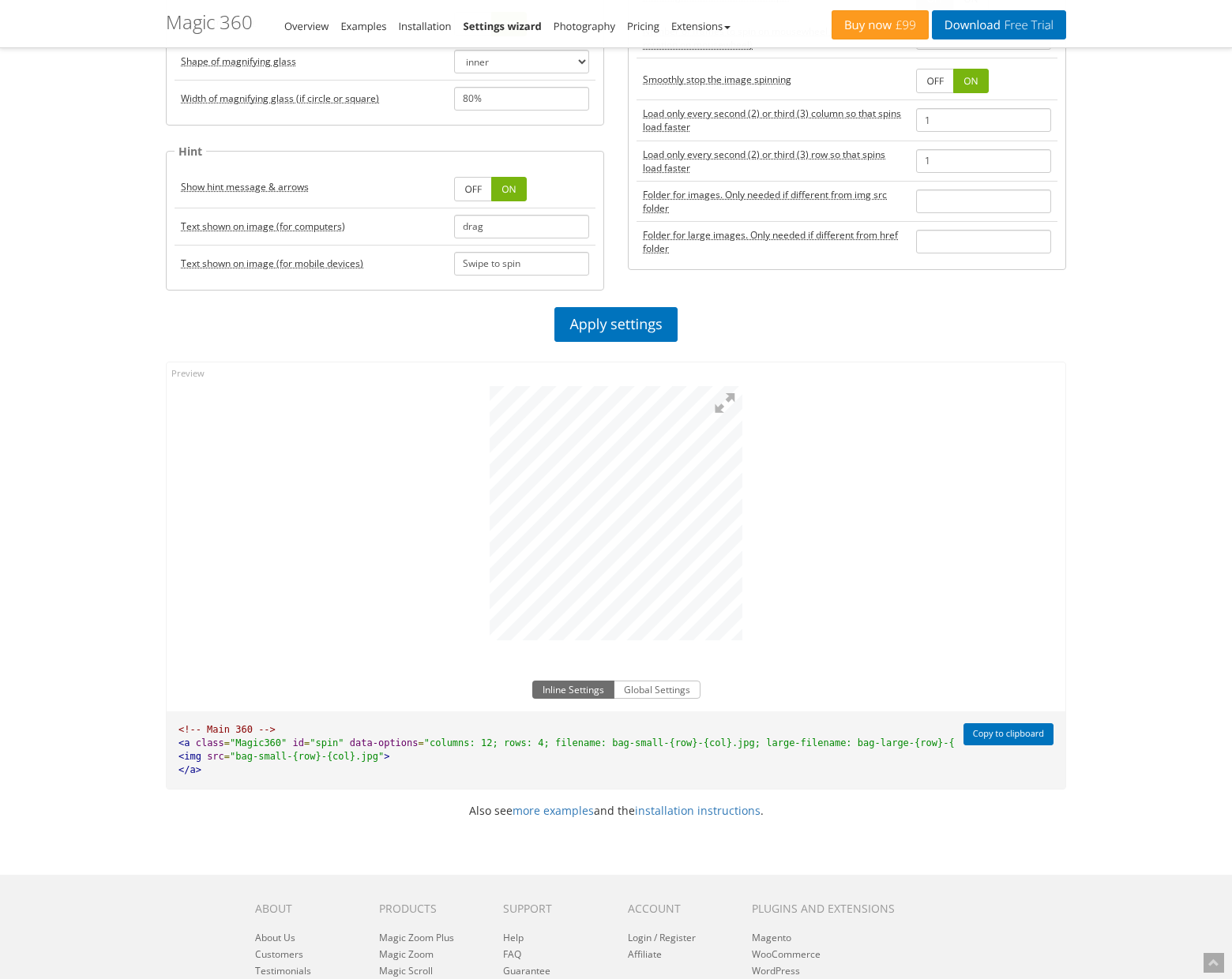
click at [636, 649] on div at bounding box center [616, 509] width 899 height 294
click at [987, 459] on div at bounding box center [616, 509] width 899 height 294
click at [228, 545] on div at bounding box center [616, 509] width 899 height 294
click at [851, 524] on div at bounding box center [616, 509] width 899 height 294
click at [796, 546] on div at bounding box center [616, 509] width 899 height 294
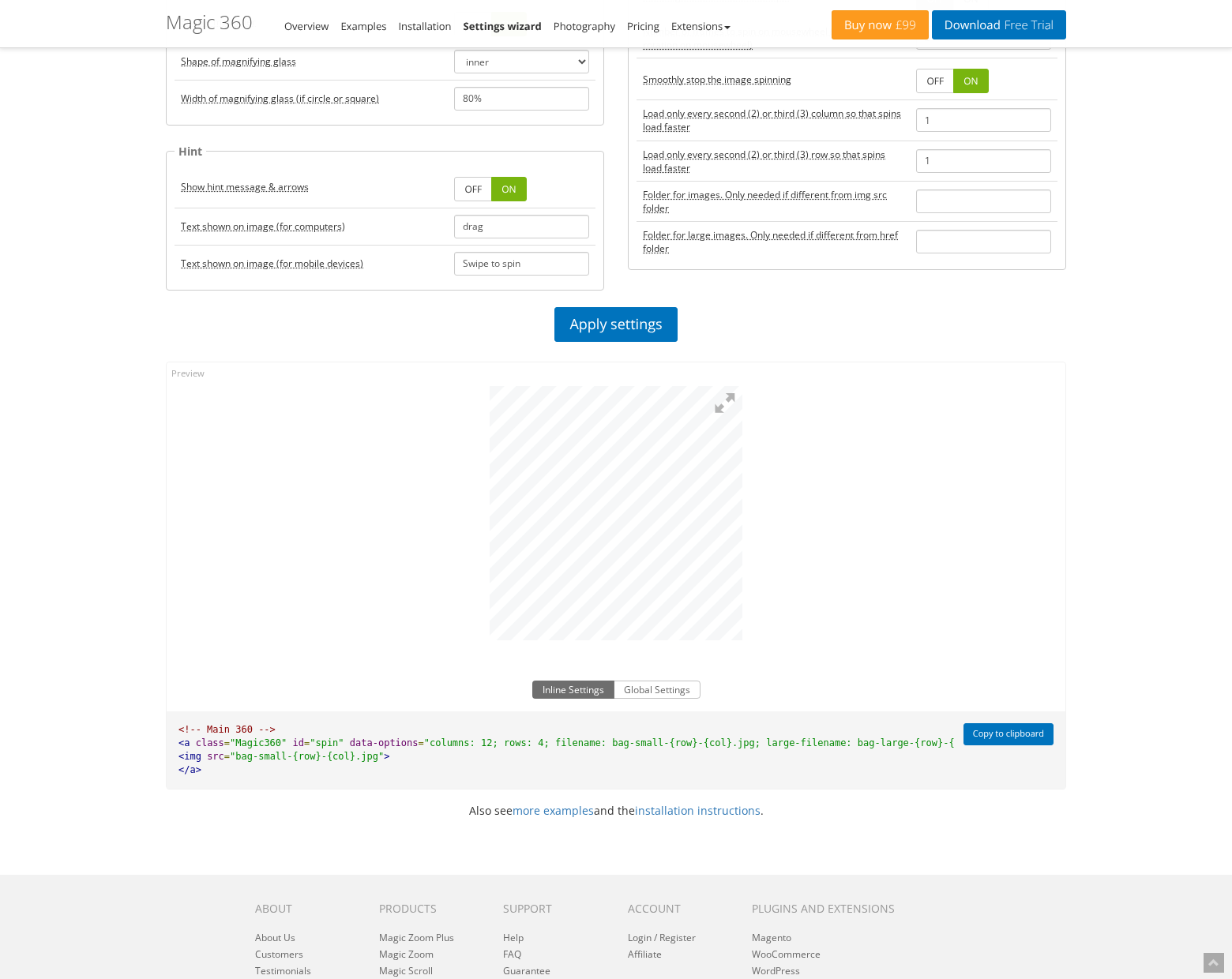
click at [799, 536] on div at bounding box center [616, 509] width 899 height 294
click at [845, 540] on div at bounding box center [616, 509] width 899 height 294
click at [816, 544] on div at bounding box center [616, 509] width 899 height 294
drag, startPoint x: 476, startPoint y: 550, endPoint x: 747, endPoint y: 543, distance: 271.1
click at [762, 543] on div at bounding box center [616, 509] width 899 height 294
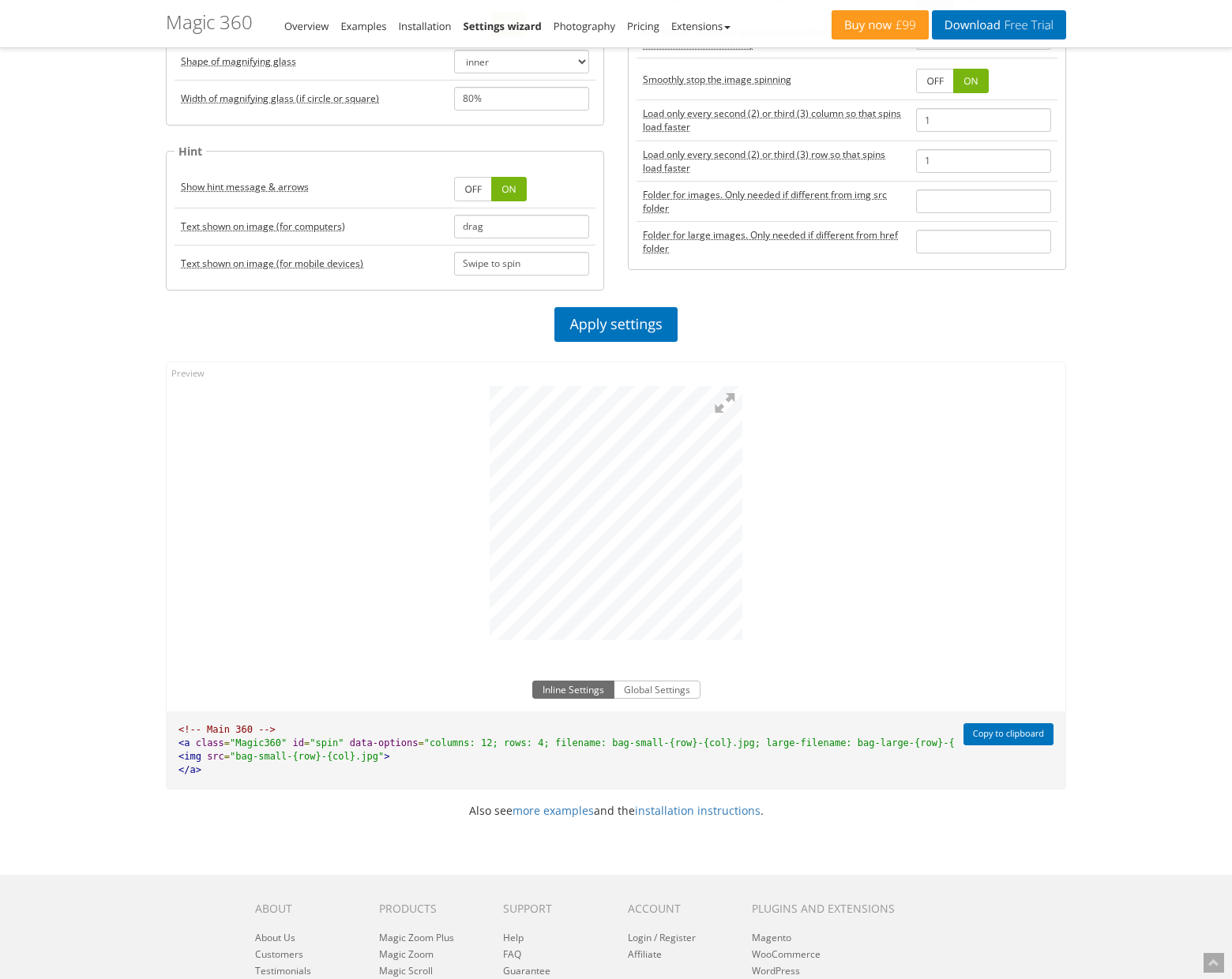
click at [697, 539] on div at bounding box center [616, 509] width 899 height 294
drag, startPoint x: 424, startPoint y: 548, endPoint x: 791, endPoint y: 541, distance: 367.1
click at [790, 541] on div at bounding box center [616, 509] width 899 height 294
click at [215, 555] on div at bounding box center [616, 509] width 899 height 294
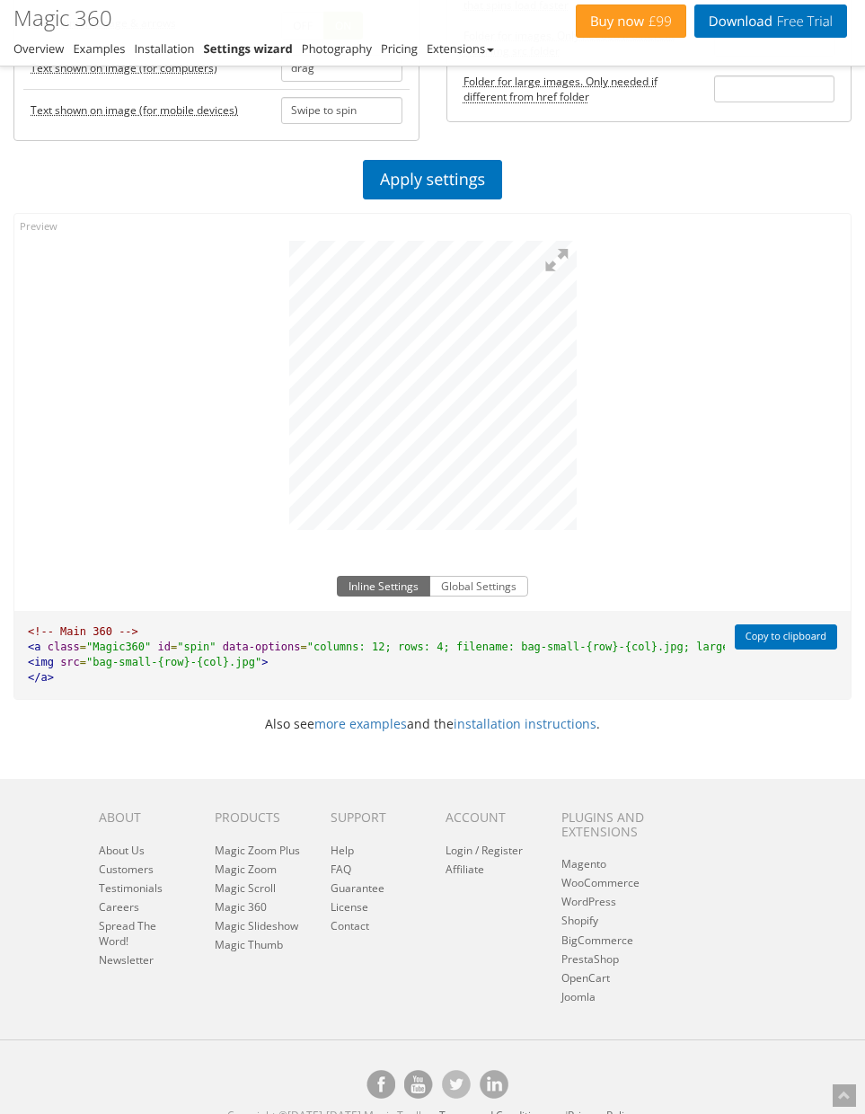
scroll to position [989, 0]
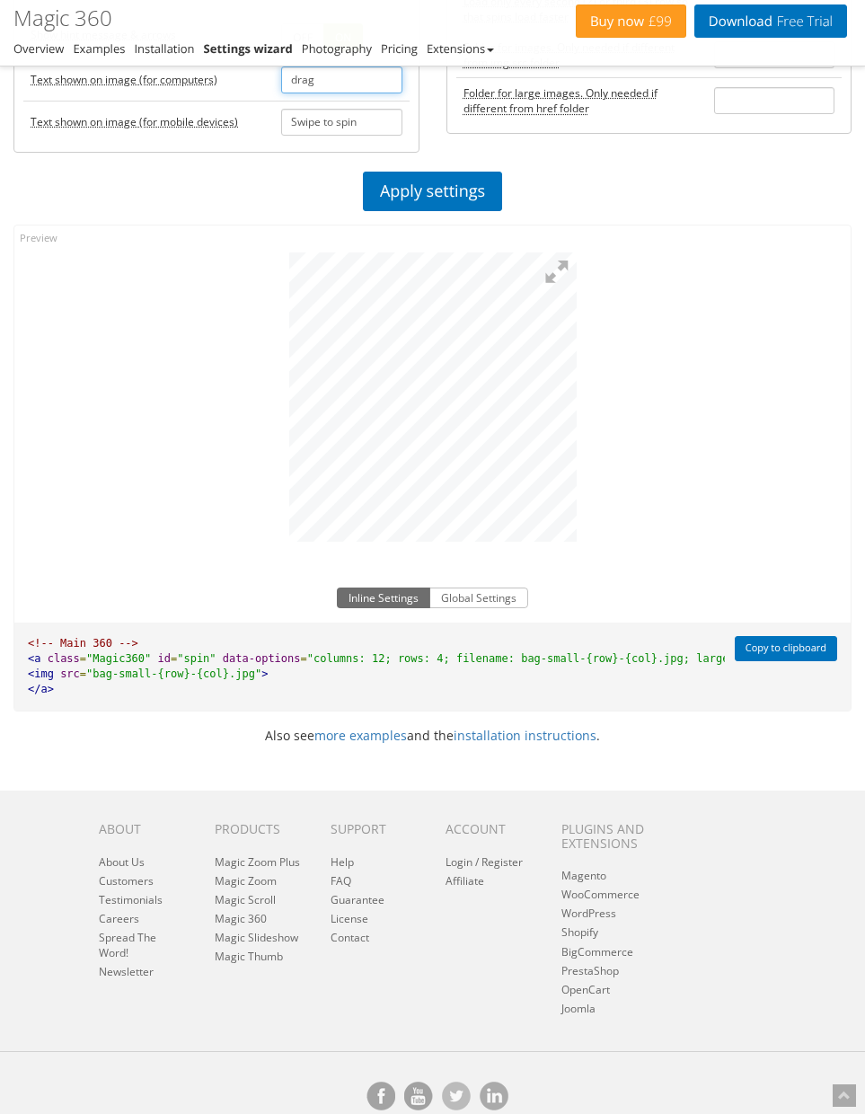
click at [344, 85] on input "drag" at bounding box center [341, 79] width 120 height 27
click at [427, 193] on link "Apply settings" at bounding box center [432, 192] width 139 height 40
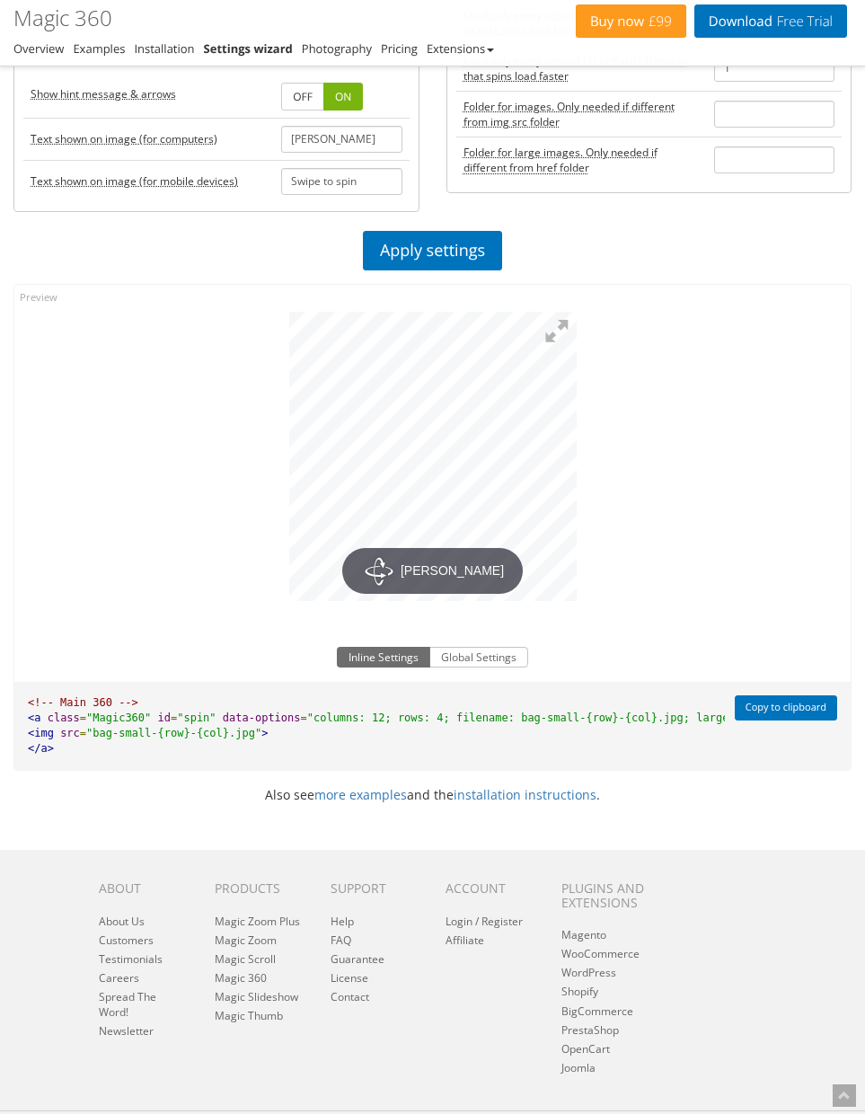
scroll to position [1032, 0]
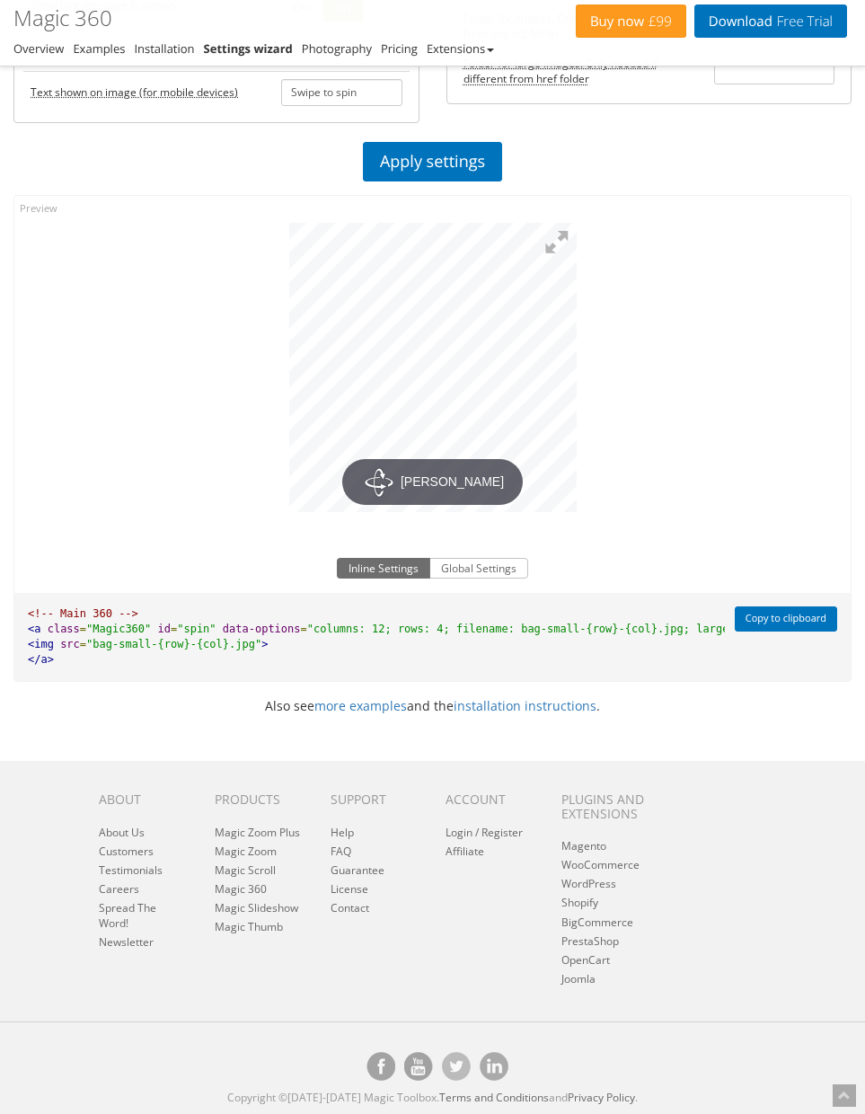
click at [102, 403] on div "bob" at bounding box center [432, 363] width 837 height 335
drag, startPoint x: 669, startPoint y: 681, endPoint x: 484, endPoint y: 681, distance: 185.1
click at [486, 681] on div "bob Inline Settings Global Settings <!-- Main 360 --> <a class = "Magic360" id …" at bounding box center [432, 438] width 838 height 487
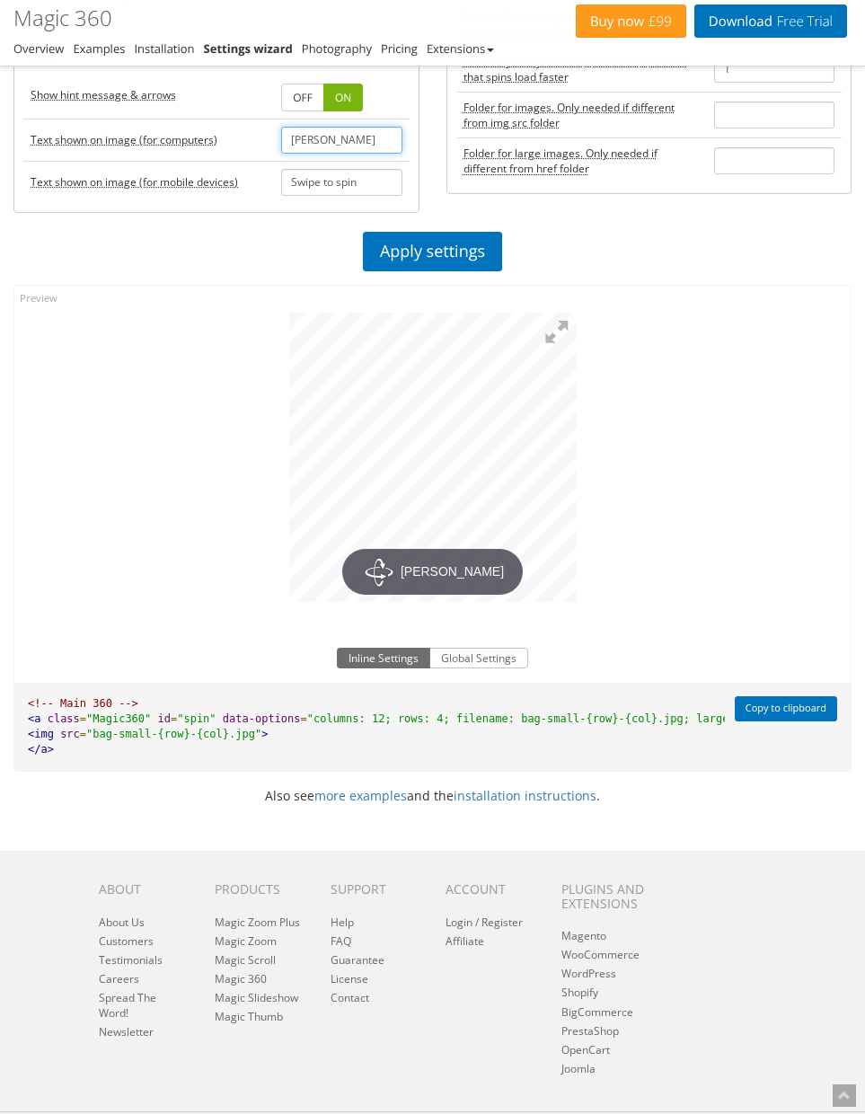
click at [350, 136] on input "bob" at bounding box center [341, 140] width 120 height 27
type input "john"
click at [449, 257] on link "Apply settings" at bounding box center [432, 252] width 139 height 40
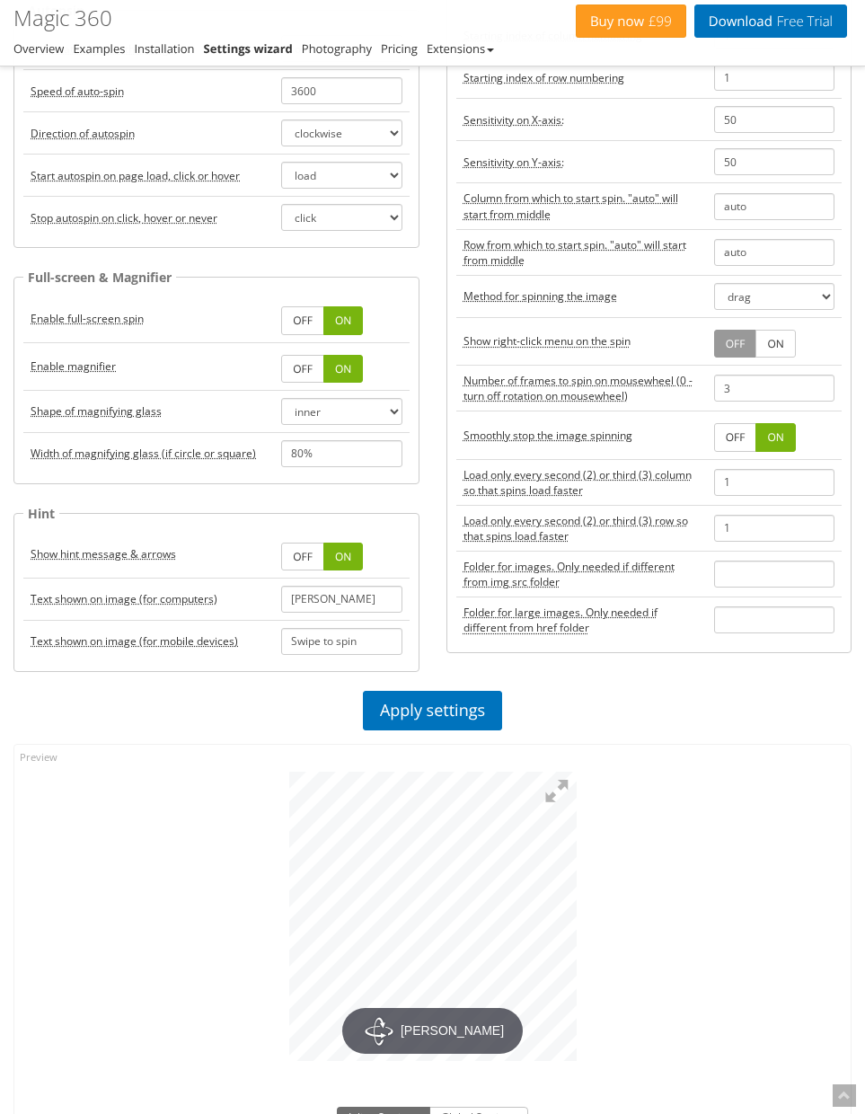
scroll to position [0, 0]
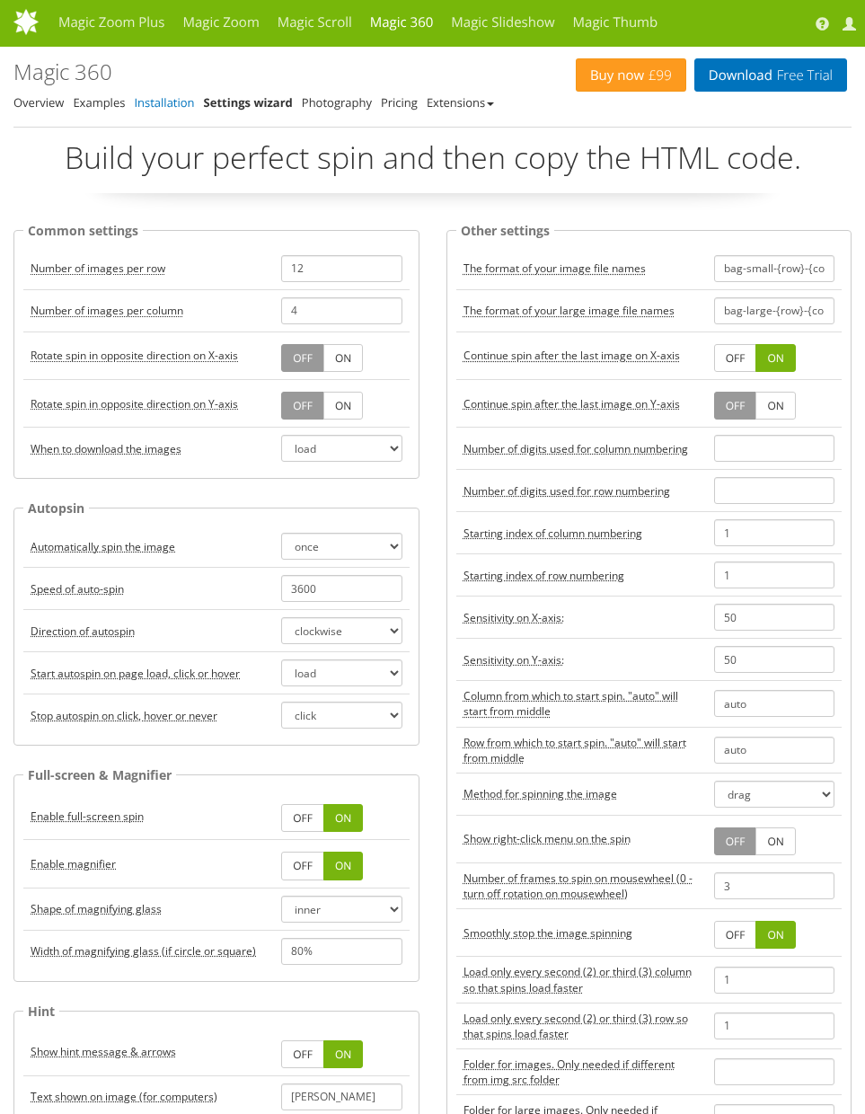
click at [166, 99] on link "Installation" at bounding box center [164, 102] width 60 height 16
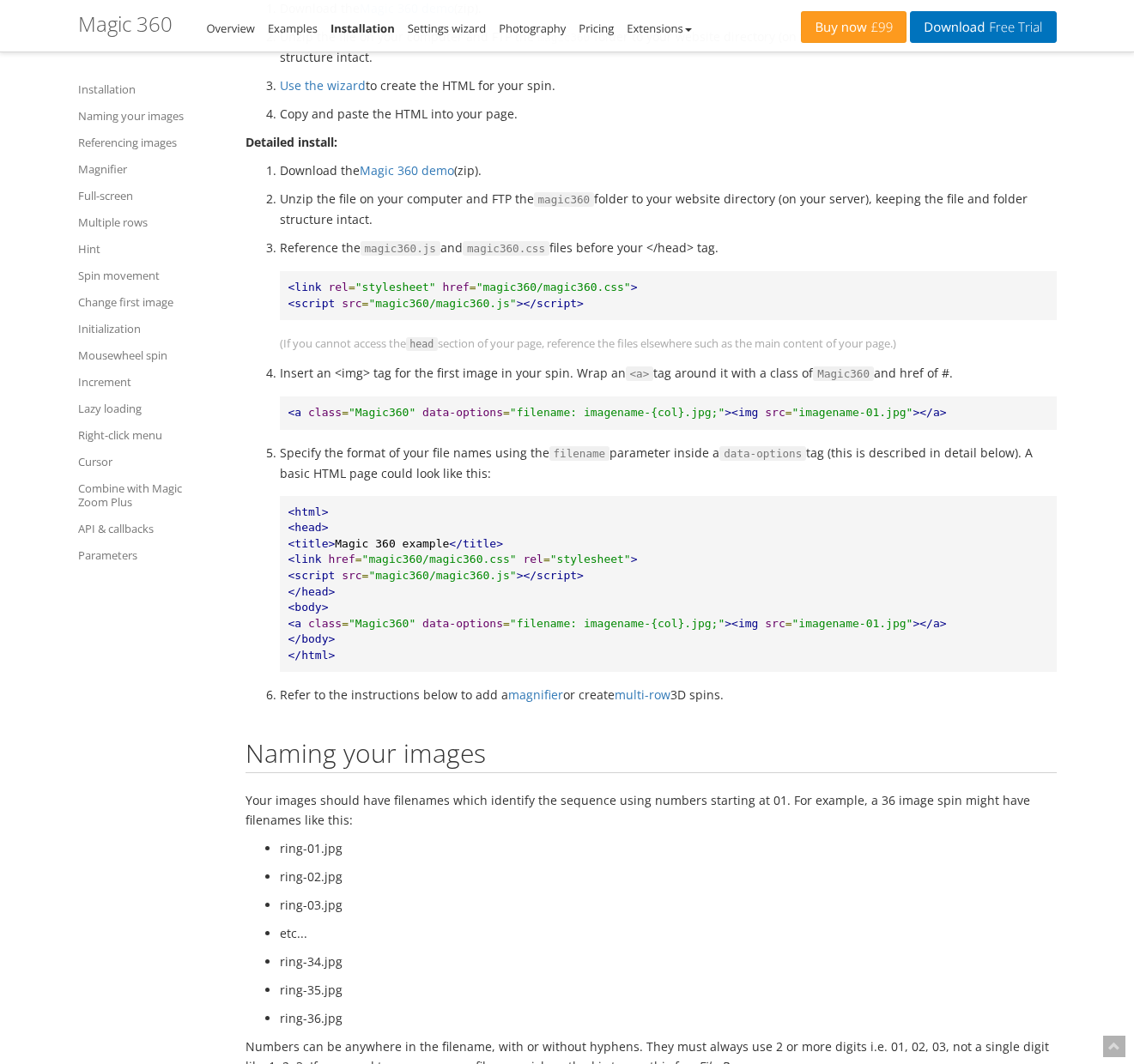
scroll to position [1045, 0]
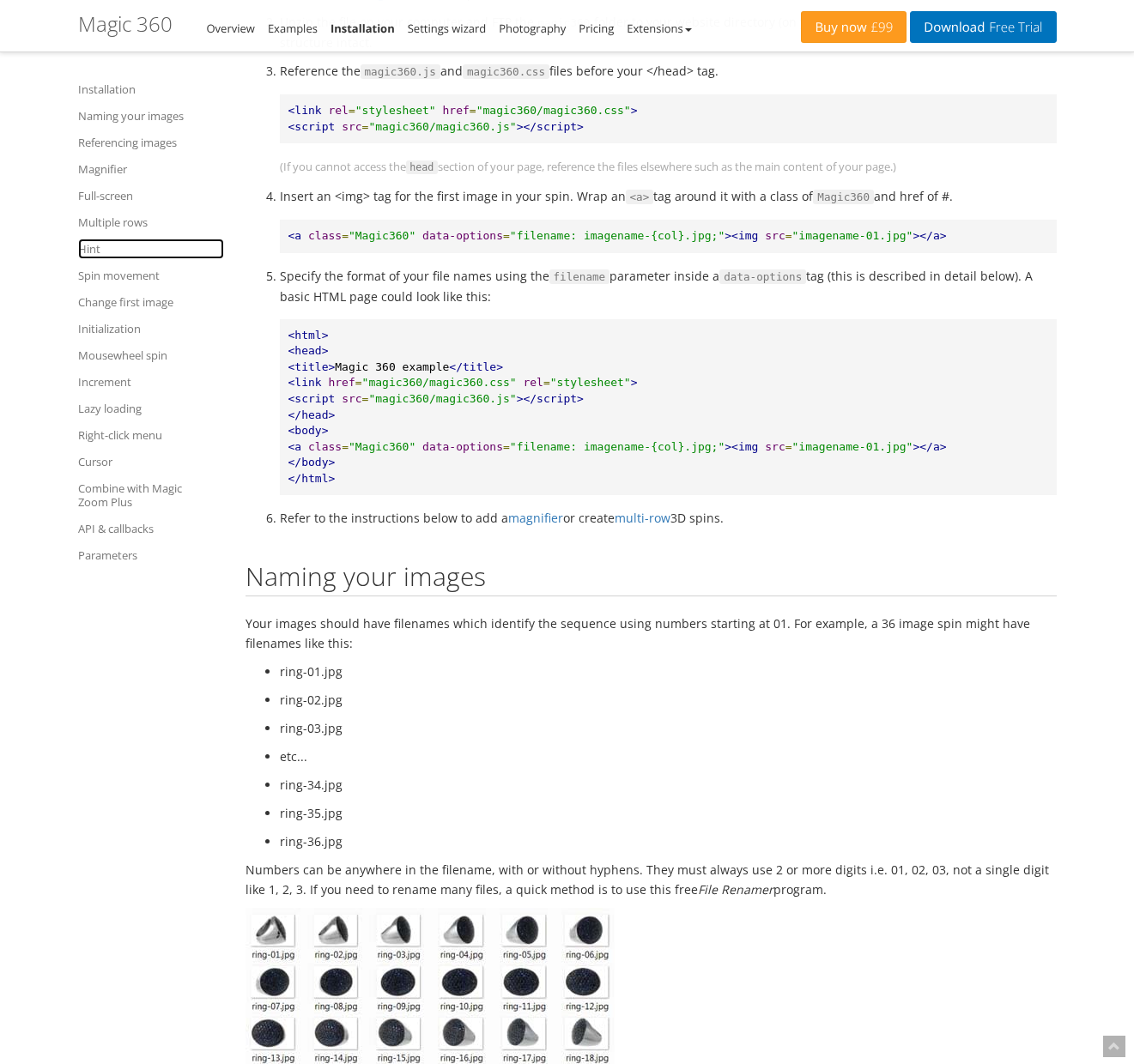
click at [88, 249] on link "Hint" at bounding box center [151, 249] width 146 height 21
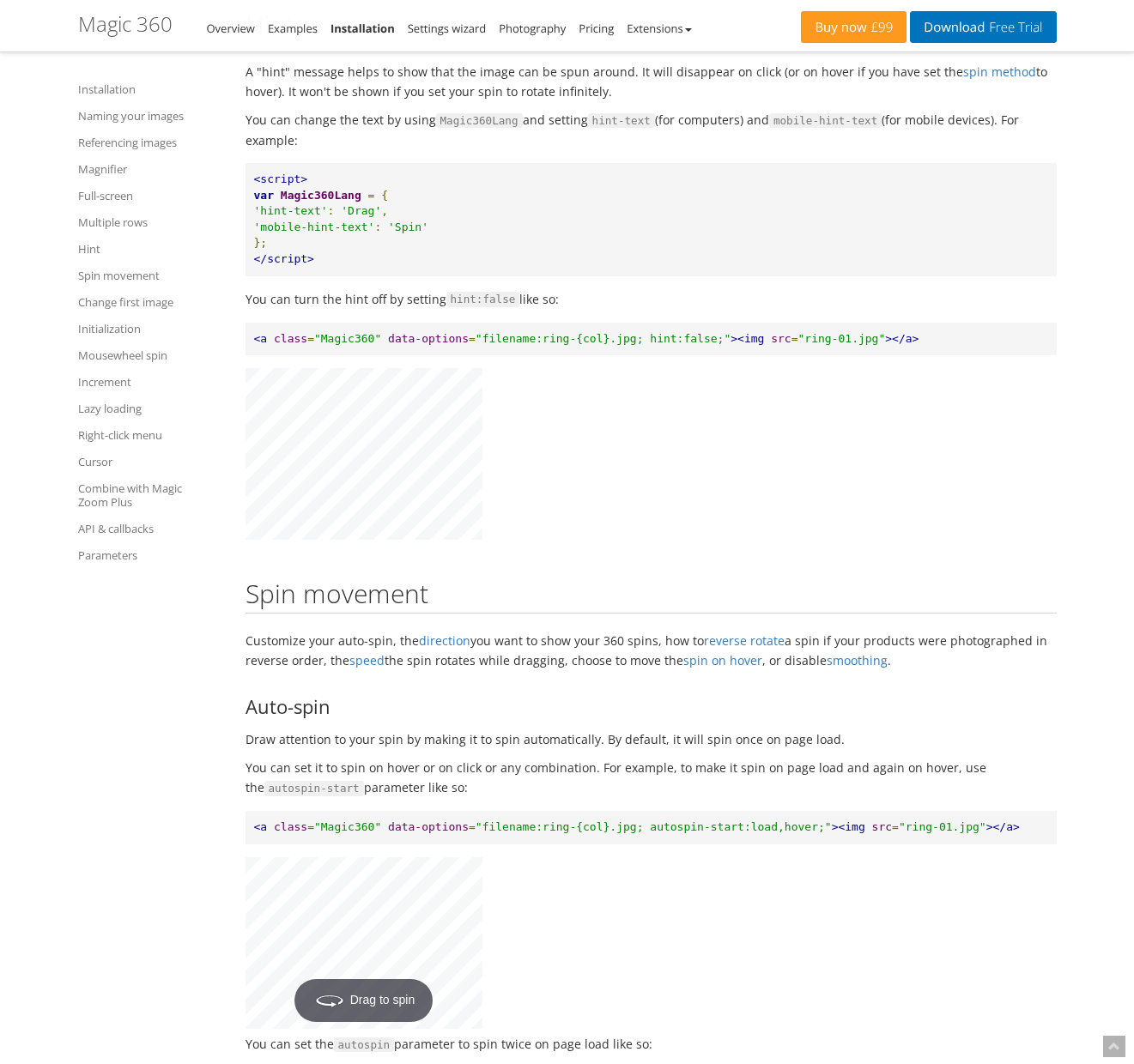
click at [415, 101] on p "A "hint" message helps to show that the image can be spun around. It will disap…" at bounding box center [651, 81] width 811 height 39
drag, startPoint x: 433, startPoint y: 138, endPoint x: 768, endPoint y: 157, distance: 335.5
click at [768, 101] on p "A "hint" message helps to show that the image can be spun around. It will disap…" at bounding box center [651, 81] width 811 height 39
click at [298, 101] on p "A "hint" message helps to show that the image can be spun around. It will disap…" at bounding box center [651, 81] width 811 height 39
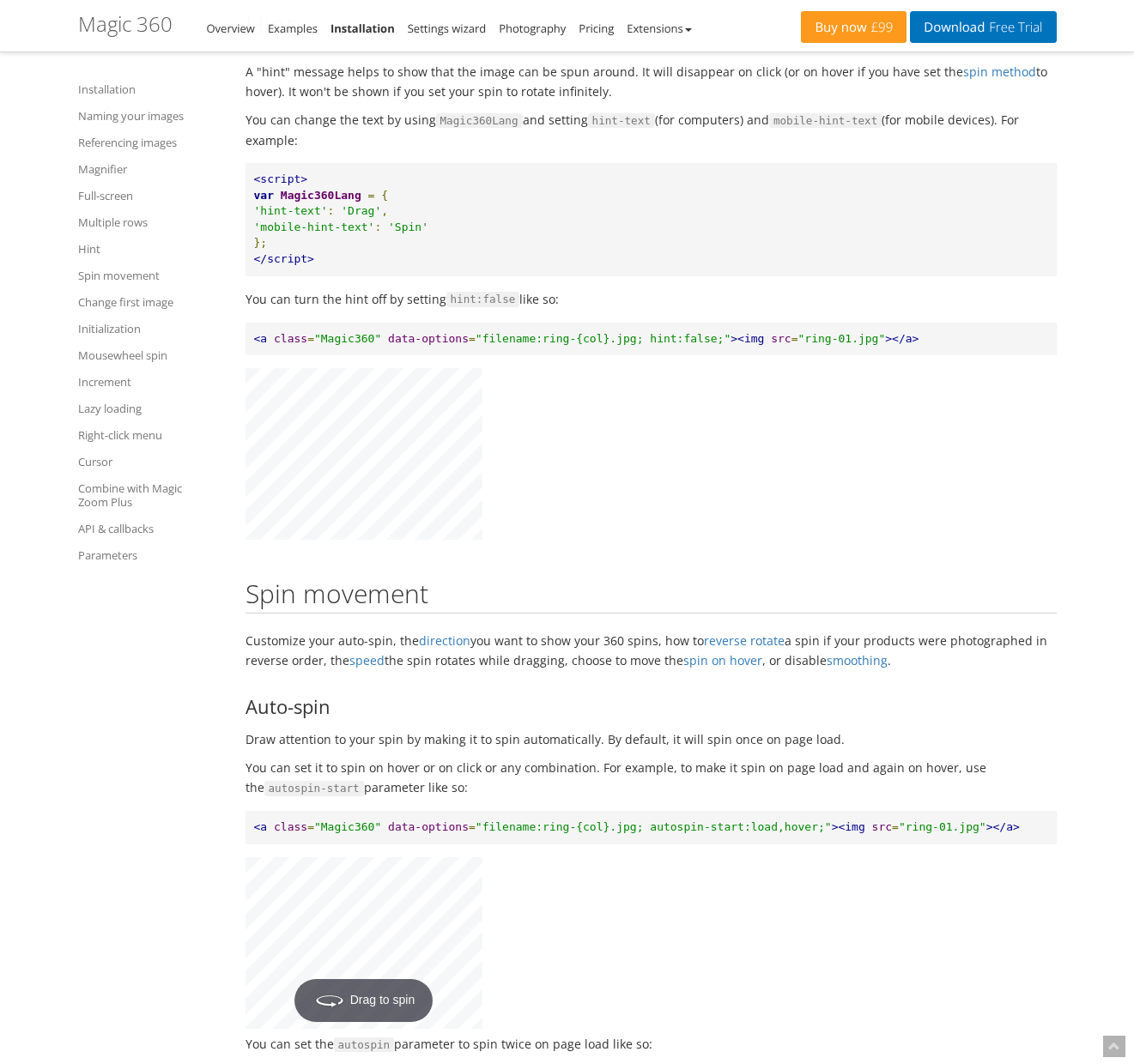
click at [297, 101] on p "A "hint" message helps to show that the image can be spun around. It will disap…" at bounding box center [651, 81] width 811 height 39
drag, startPoint x: 297, startPoint y: 155, endPoint x: 647, endPoint y: 160, distance: 350.0
click at [647, 101] on p "A "hint" message helps to show that the image can be spun around. It will disap…" at bounding box center [651, 81] width 811 height 39
click at [266, 150] on p "You can change the text by using Magic360Lang and setting hint-text (for comput…" at bounding box center [651, 130] width 811 height 40
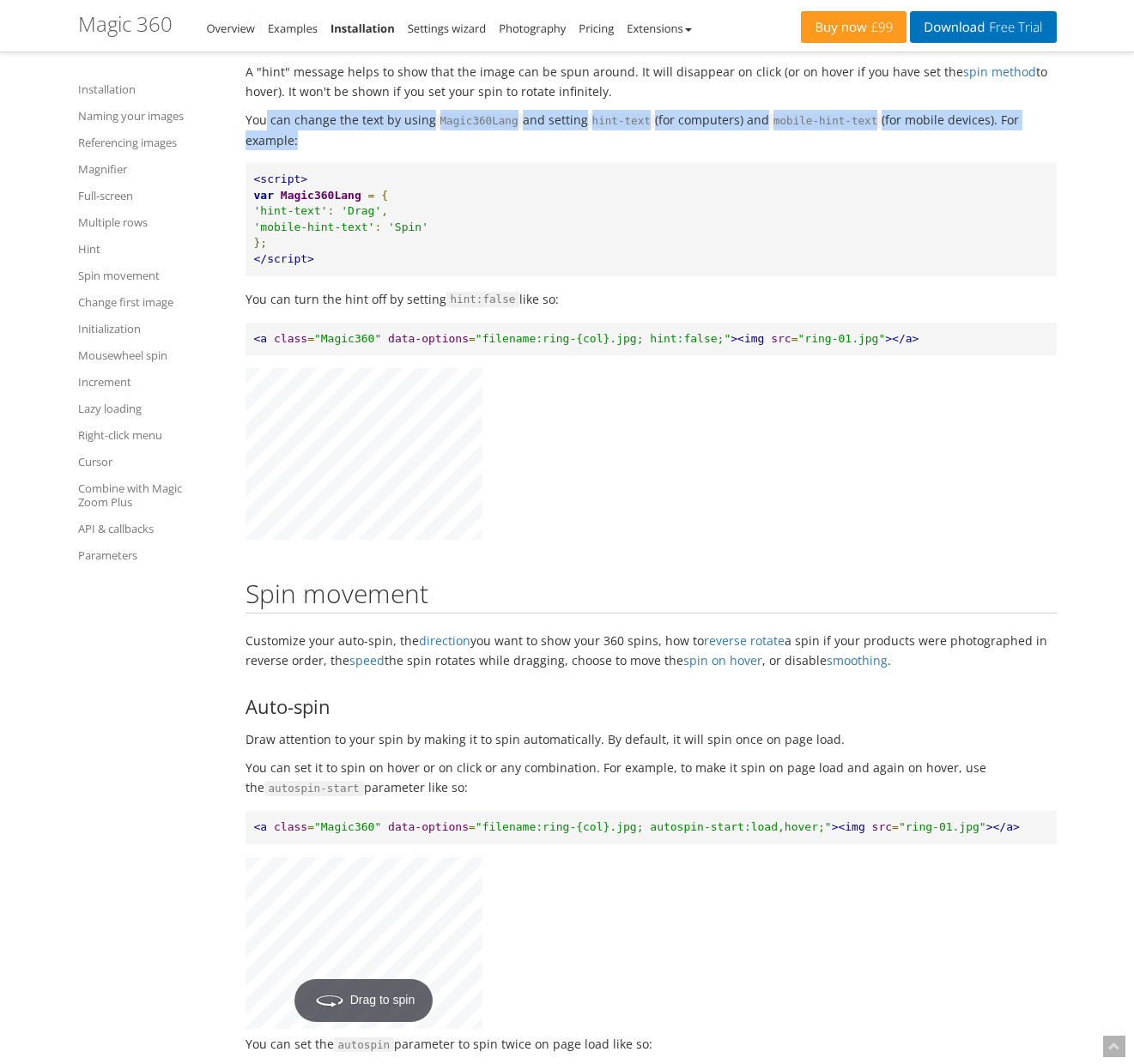
drag, startPoint x: 266, startPoint y: 190, endPoint x: 585, endPoint y: 201, distance: 319.2
click at [585, 150] on p "You can change the text by using Magic360Lang and setting hint-text (for comput…" at bounding box center [651, 130] width 811 height 40
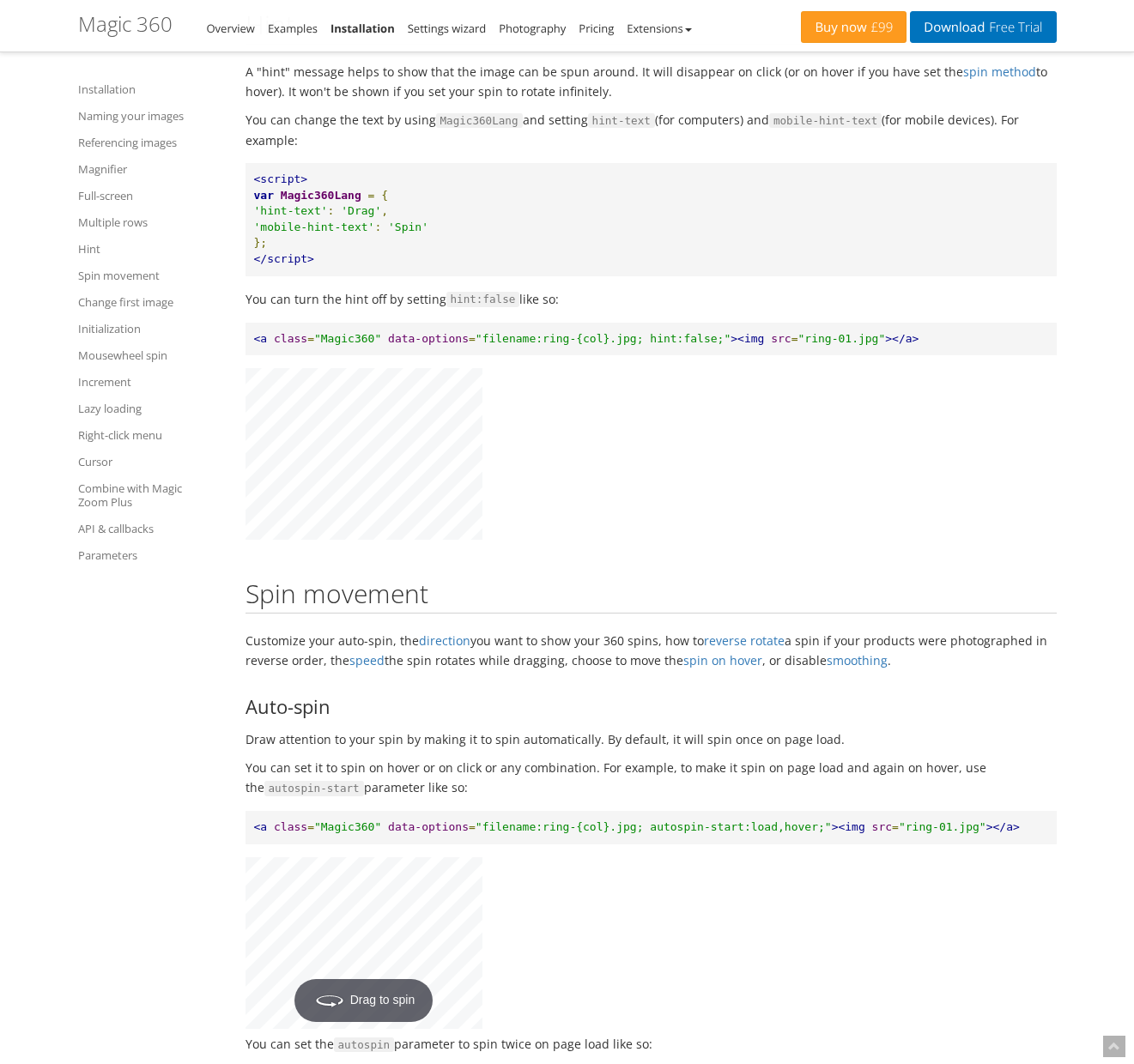
click at [480, 129] on span "Magic360Lang" at bounding box center [479, 121] width 87 height 15
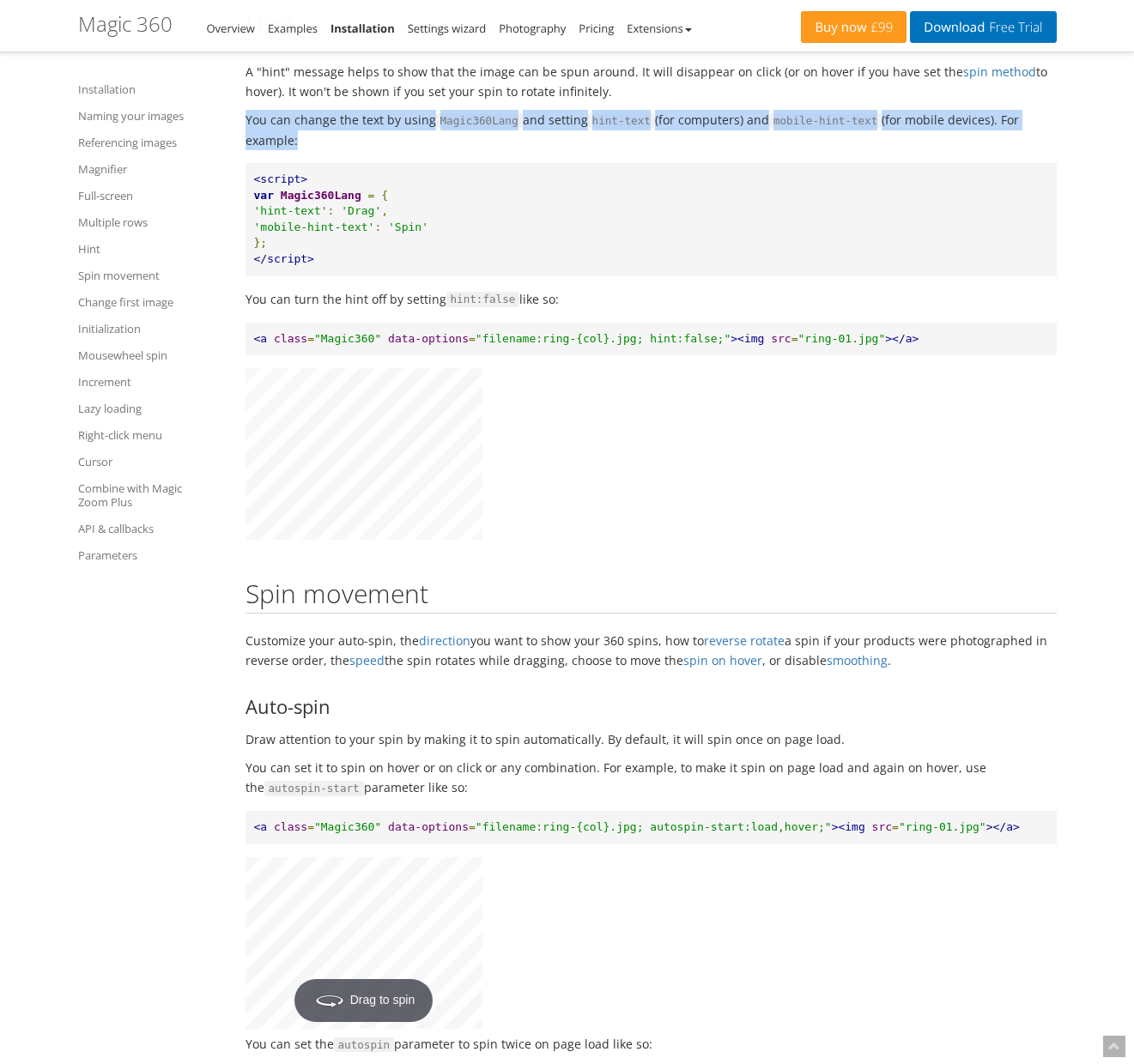
click at [480, 129] on span "Magic360Lang" at bounding box center [479, 121] width 87 height 15
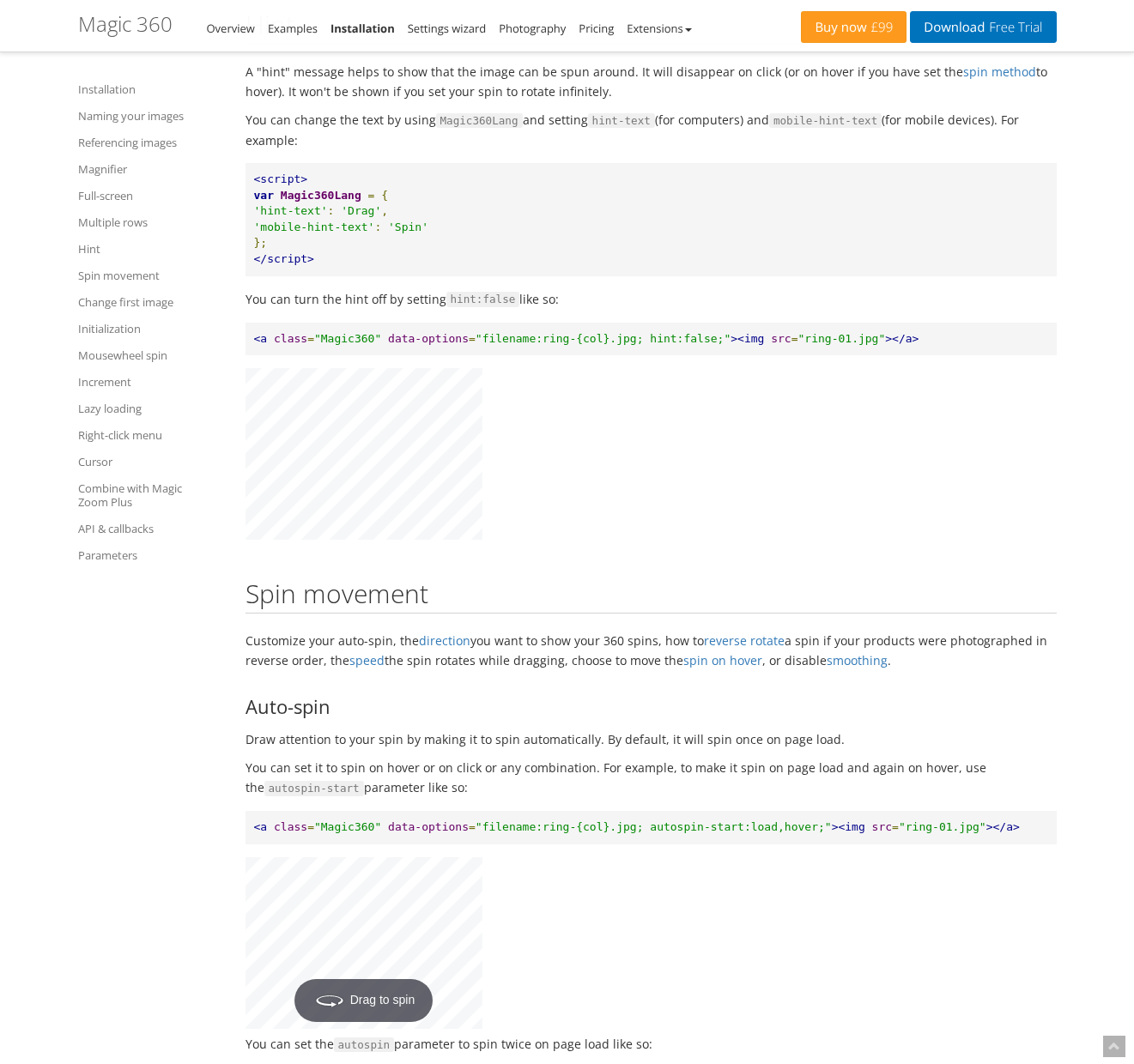
click at [254, 150] on p "You can change the text by using Magic360Lang and setting hint-text (for comput…" at bounding box center [651, 130] width 811 height 40
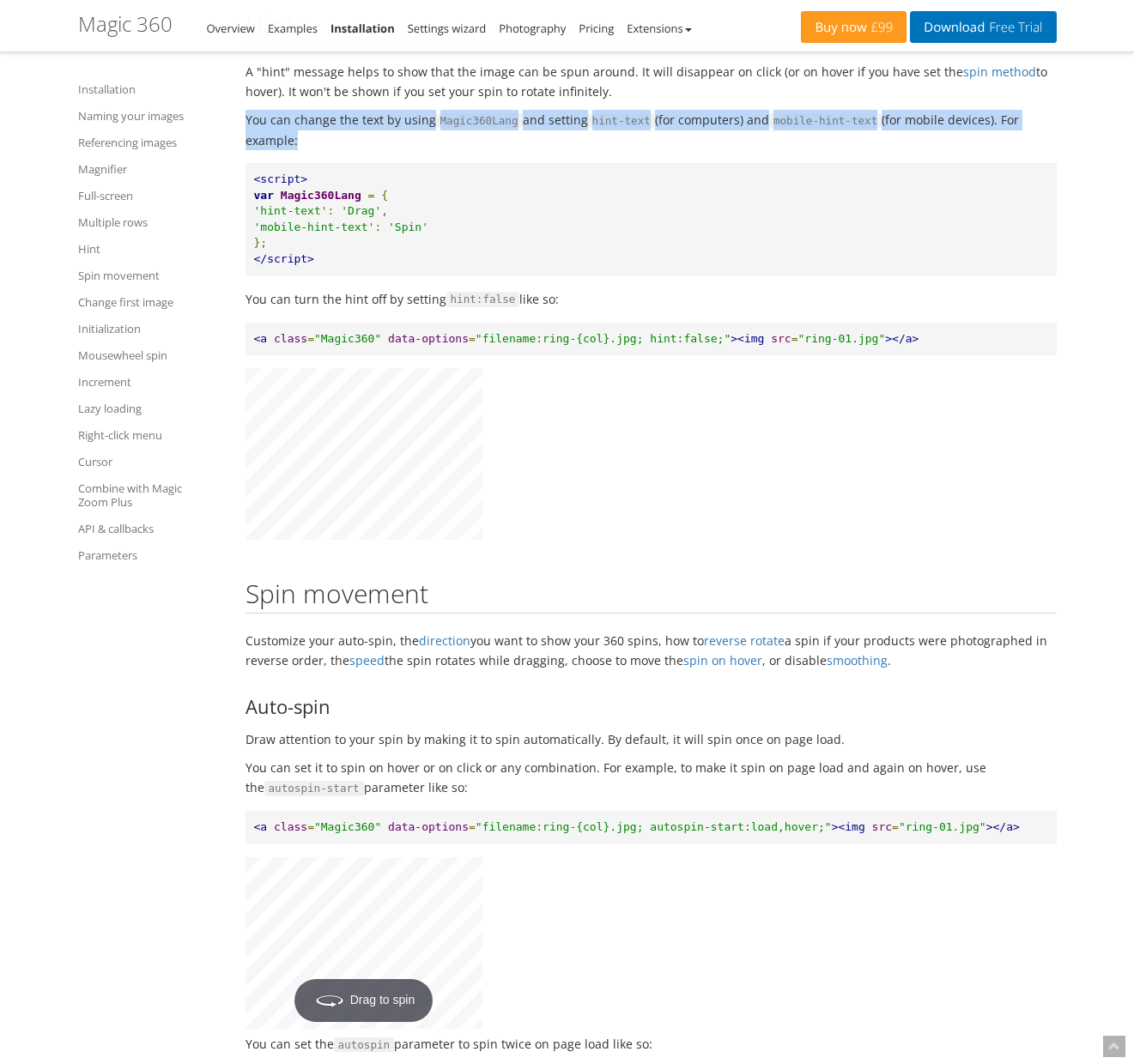
drag, startPoint x: 254, startPoint y: 186, endPoint x: 799, endPoint y: 205, distance: 545.3
click at [799, 150] on p "You can change the text by using Magic360Lang and setting hint-text (for comput…" at bounding box center [651, 130] width 811 height 40
drag, startPoint x: 734, startPoint y: 202, endPoint x: 245, endPoint y: 129, distance: 494.4
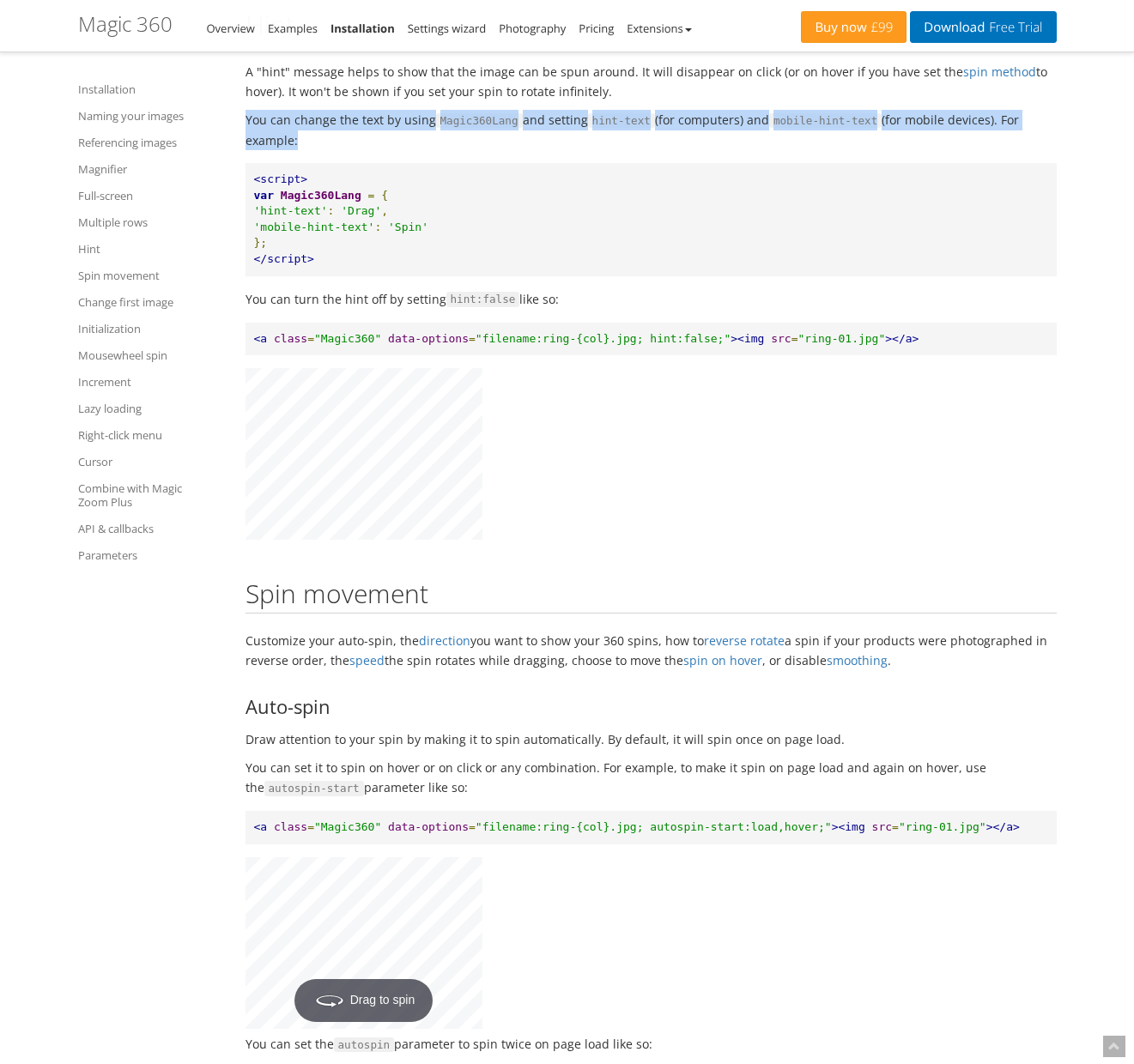
click at [246, 101] on p "A "hint" message helps to show that the image can be spun around. It will disap…" at bounding box center [651, 81] width 811 height 39
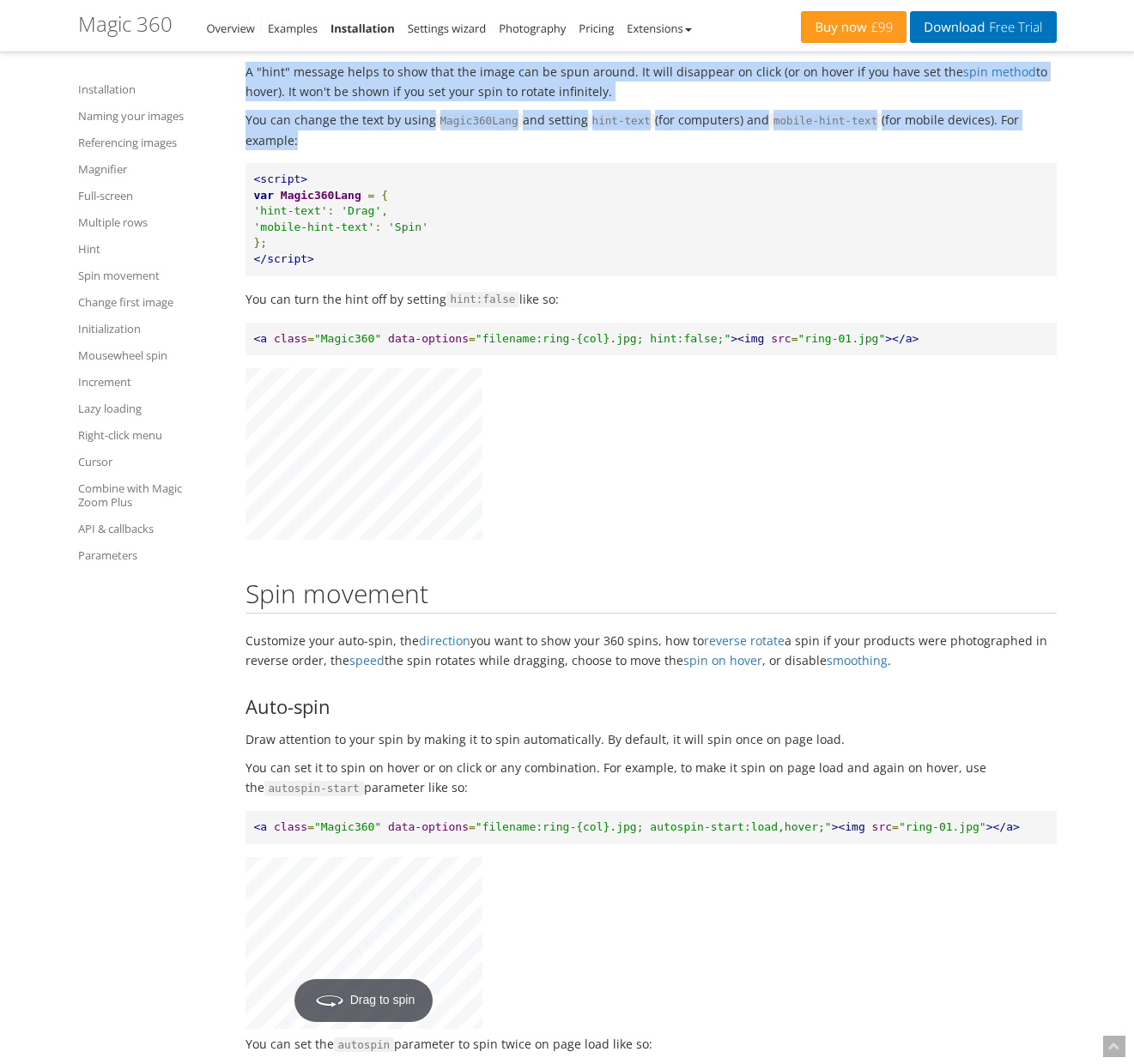
drag, startPoint x: 245, startPoint y: 129, endPoint x: 719, endPoint y: 209, distance: 480.7
click at [719, 150] on p "You can change the text by using Magic360Lang and setting hint-text (for comput…" at bounding box center [651, 130] width 811 height 40
drag, startPoint x: 653, startPoint y: 200, endPoint x: 233, endPoint y: 126, distance: 426.5
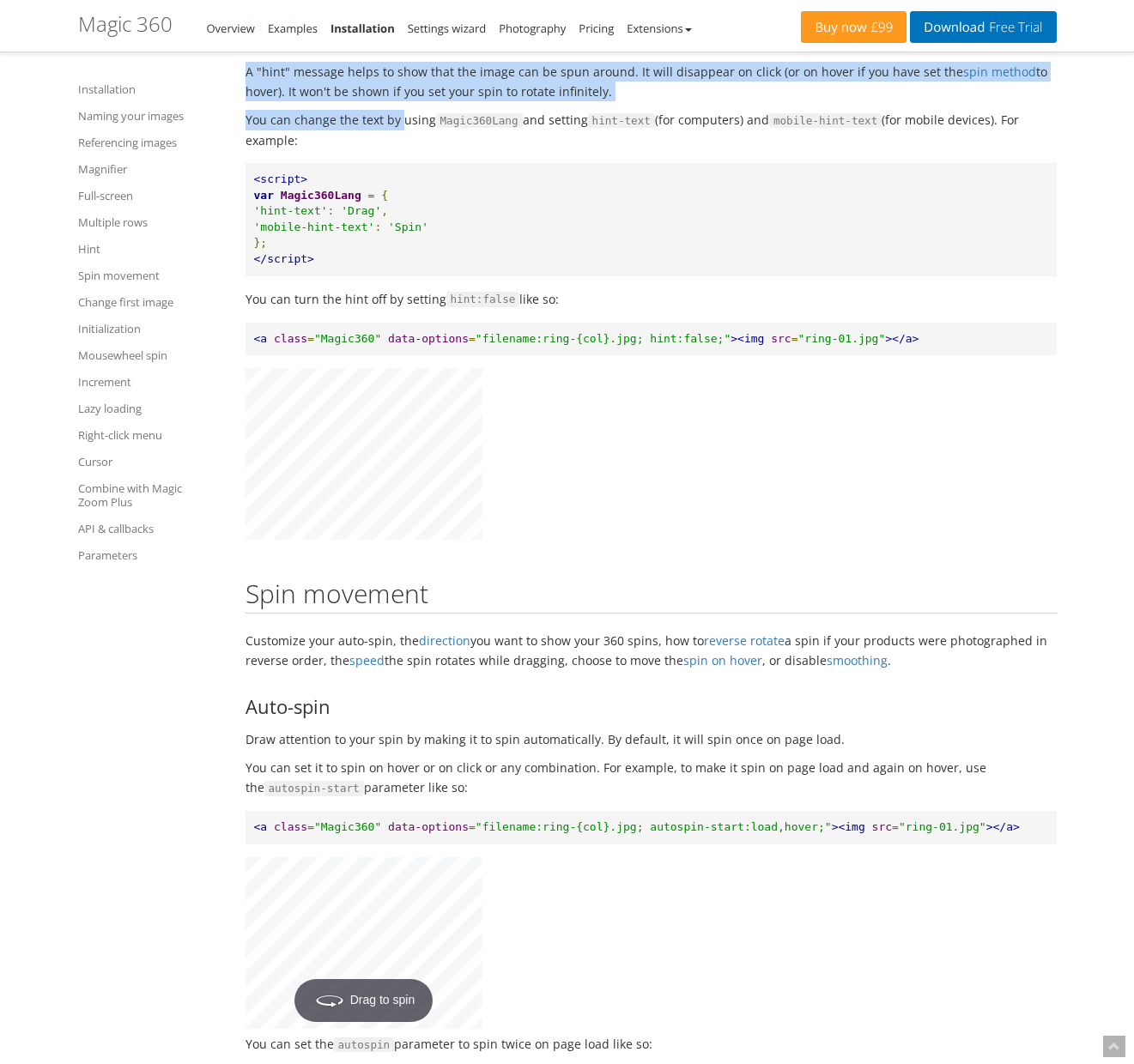
drag, startPoint x: 242, startPoint y: 135, endPoint x: 396, endPoint y: 187, distance: 162.5
click at [396, 150] on p "You can change the text by using Magic360Lang and setting hint-text (for comput…" at bounding box center [651, 130] width 811 height 40
drag, startPoint x: 395, startPoint y: 199, endPoint x: 201, endPoint y: 107, distance: 214.7
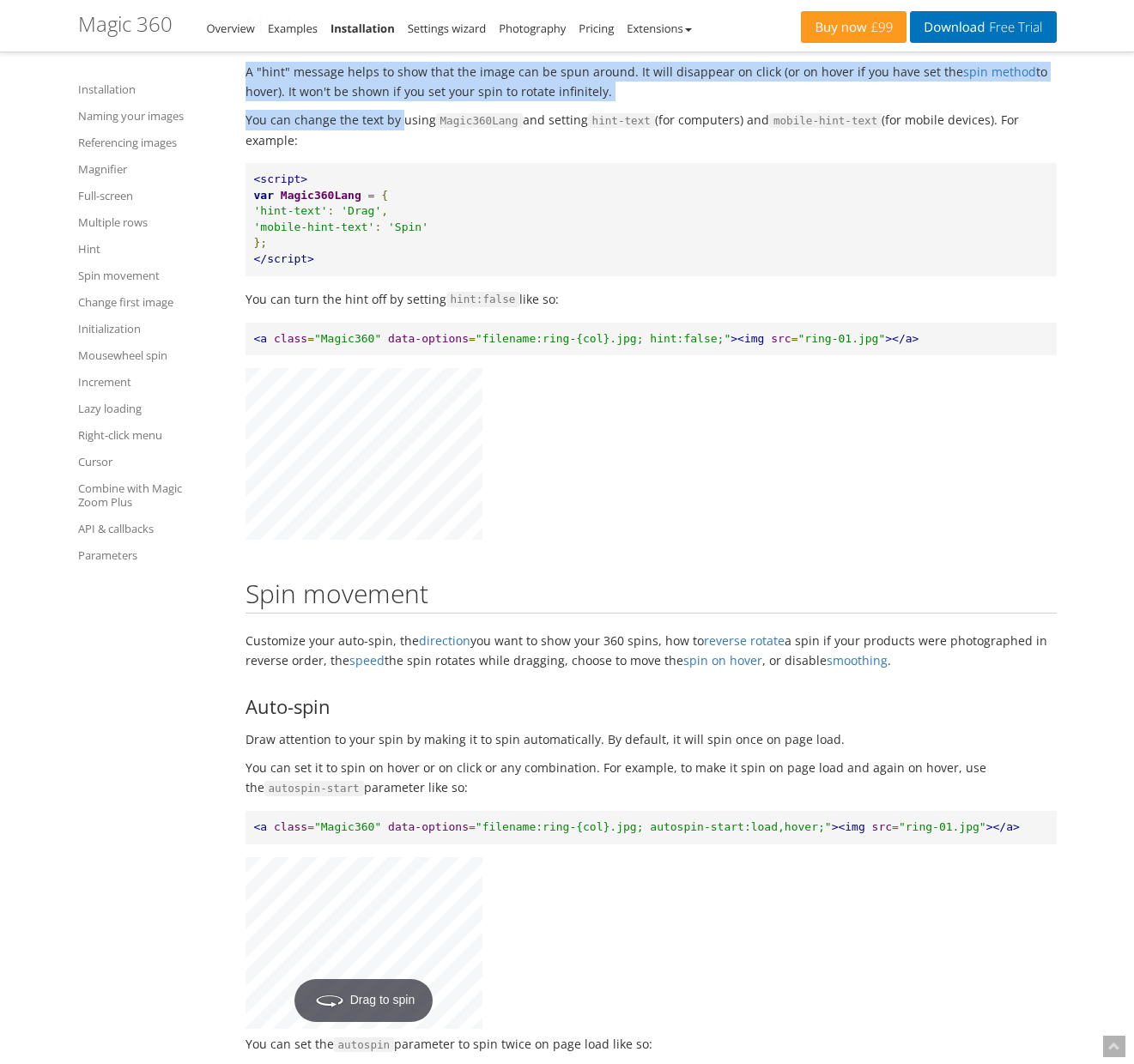
drag, startPoint x: 246, startPoint y: 136, endPoint x: 451, endPoint y: 212, distance: 218.6
click at [451, 150] on p "You can change the text by using Magic360Lang and setting hint-text (for comput…" at bounding box center [651, 130] width 811 height 40
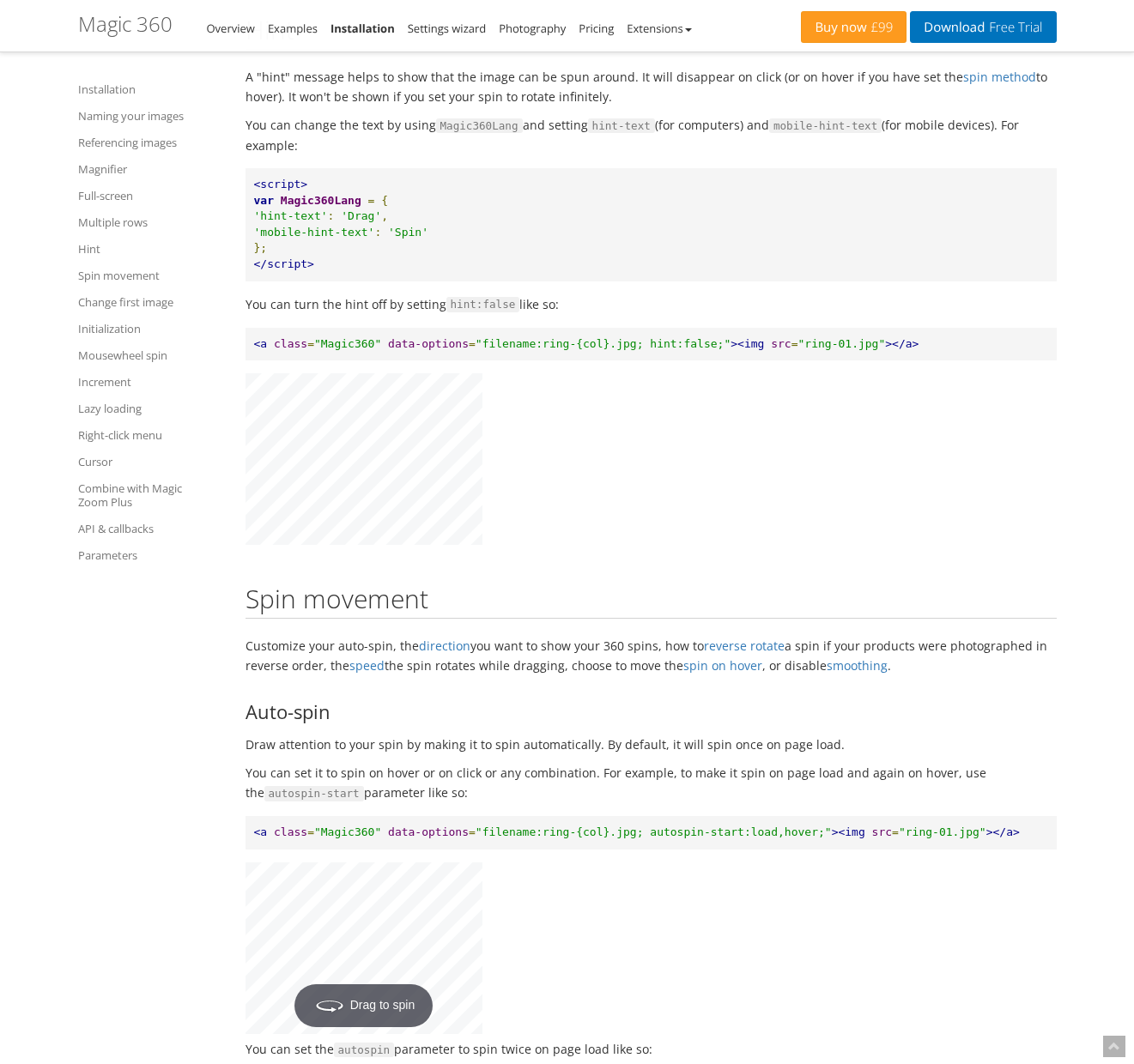
scroll to position [6024, 0]
